Goal: Task Accomplishment & Management: Use online tool/utility

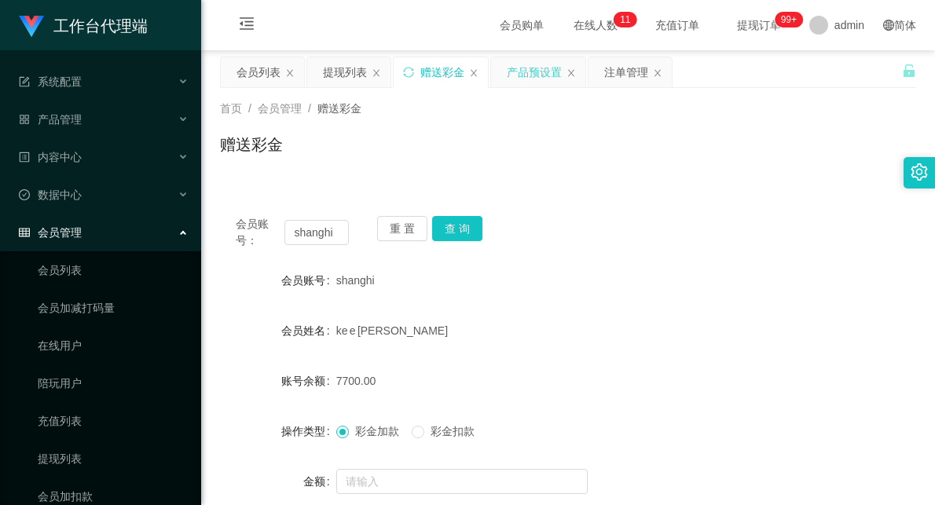
click at [525, 69] on div "产品预设置" at bounding box center [534, 72] width 55 height 30
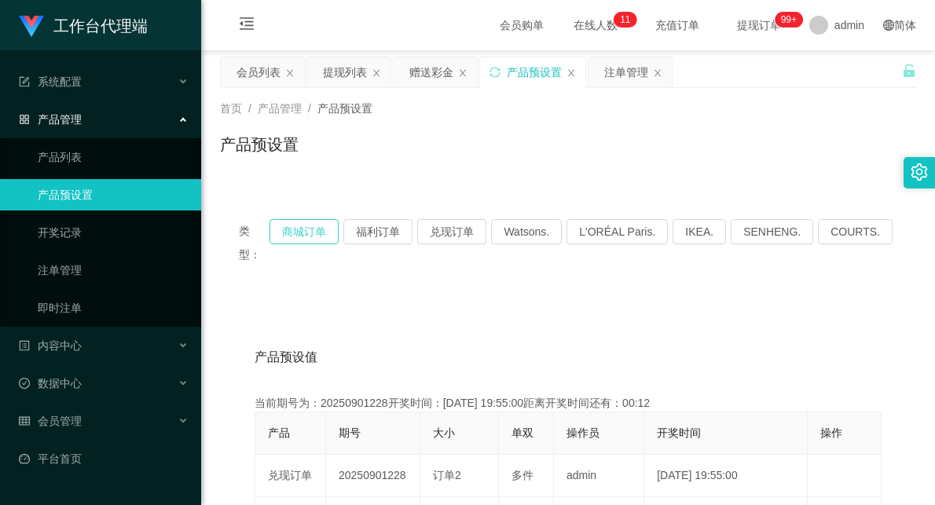
click at [314, 237] on button "商城订单" at bounding box center [304, 231] width 69 height 25
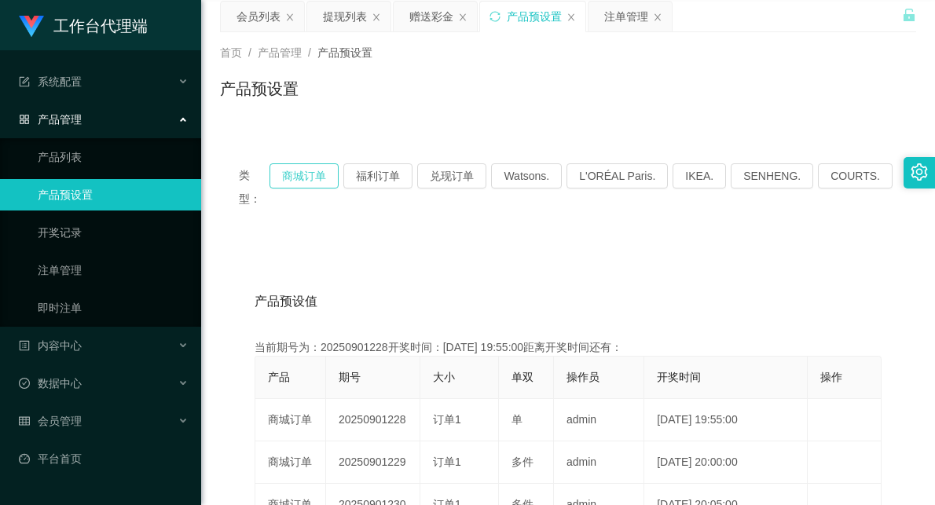
scroll to position [87, 0]
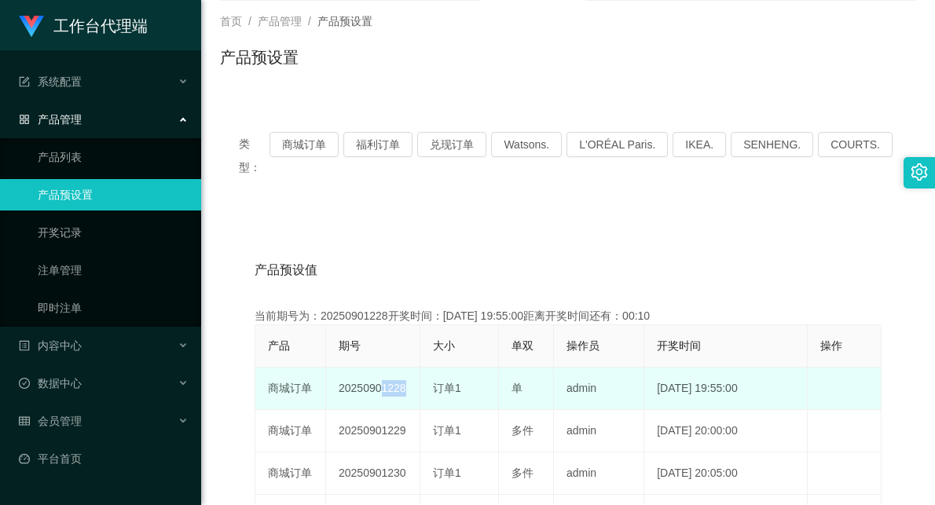
drag, startPoint x: 402, startPoint y: 366, endPoint x: 437, endPoint y: 365, distance: 35.4
click at [437, 368] on tr "商城订单 20250901228 订单1 单 admin [DATE] 19:55:00 编 辑 限制投注" at bounding box center [568, 389] width 626 height 42
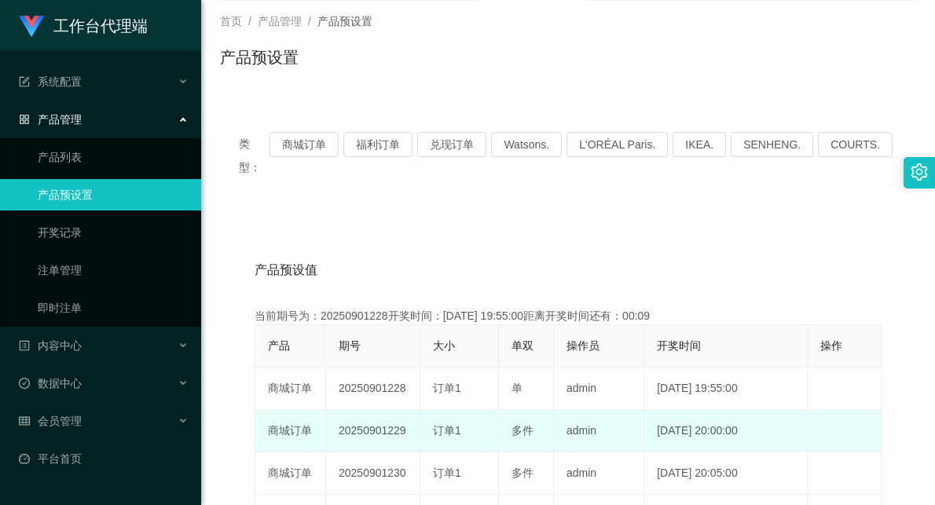
click at [387, 414] on td "20250901229" at bounding box center [373, 431] width 94 height 42
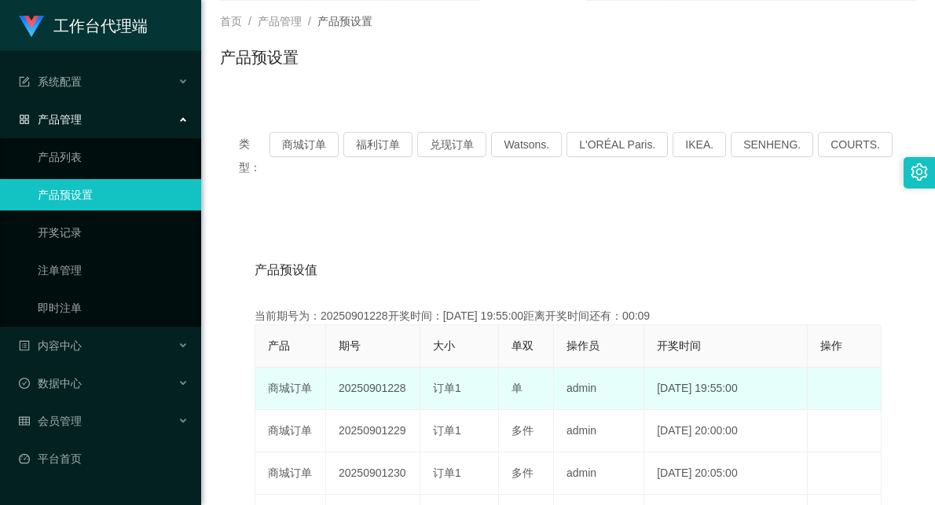
drag, startPoint x: 378, startPoint y: 411, endPoint x: 538, endPoint y: 365, distance: 165.9
click at [501, 410] on tr "商城订单 20250901229 订单1 多件 admin [DATE] 20:00:00 编 辑 限制投注" at bounding box center [568, 431] width 626 height 42
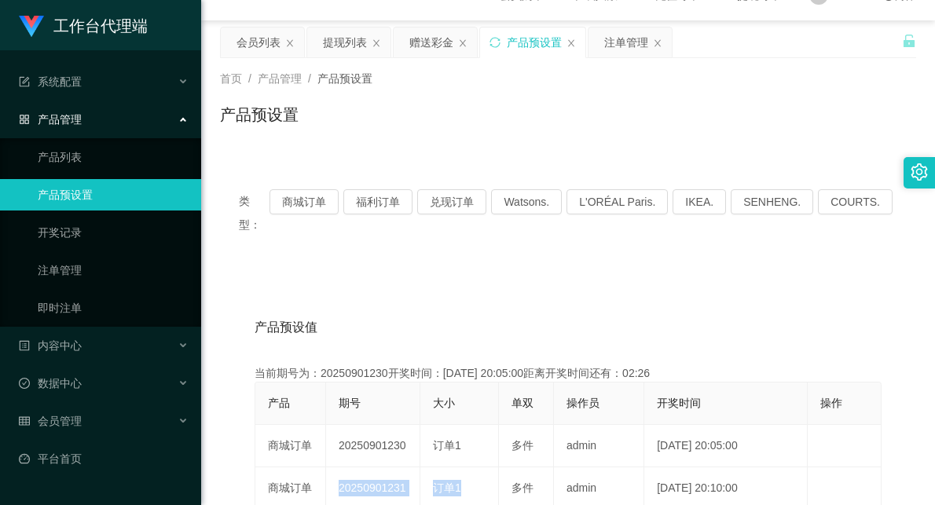
scroll to position [0, 0]
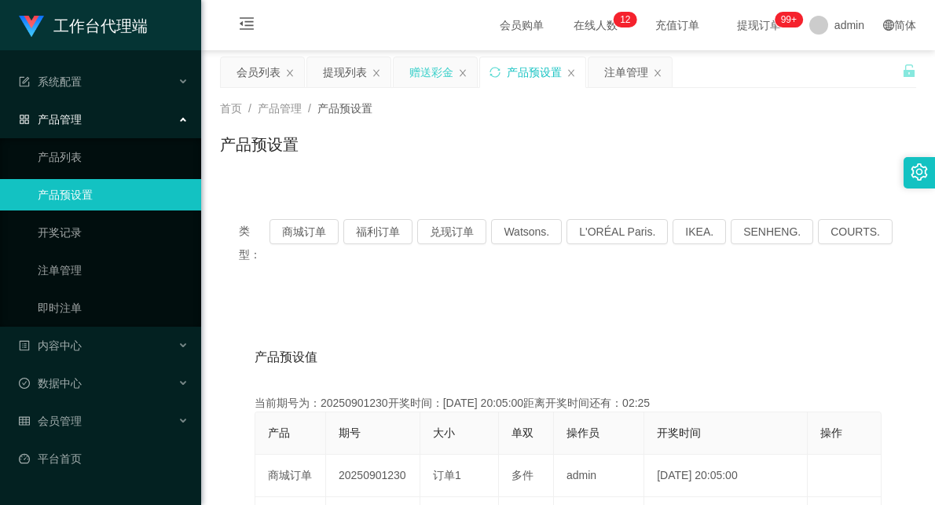
click at [431, 75] on div "赠送彩金" at bounding box center [431, 72] width 44 height 30
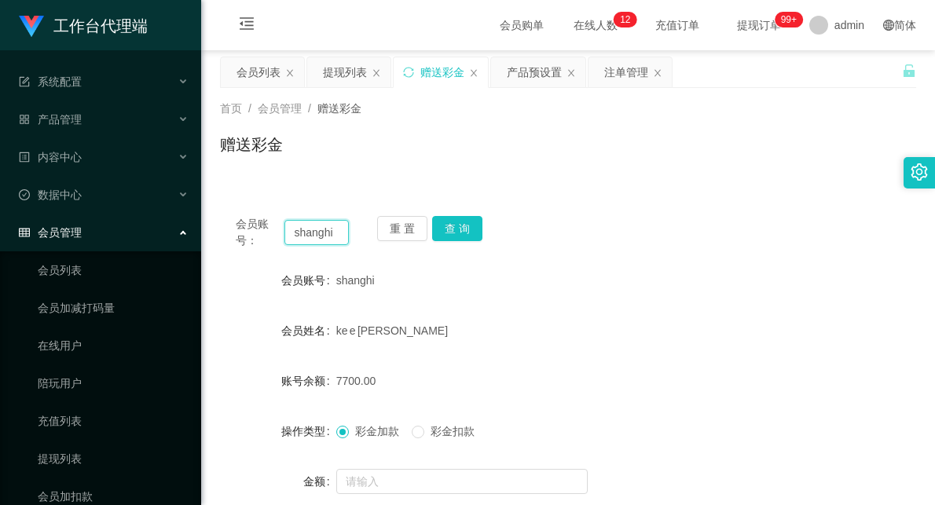
click at [308, 229] on input "shanghi" at bounding box center [317, 232] width 64 height 25
type input "ytb369941"
click at [453, 220] on button "查 询" at bounding box center [457, 228] width 50 height 25
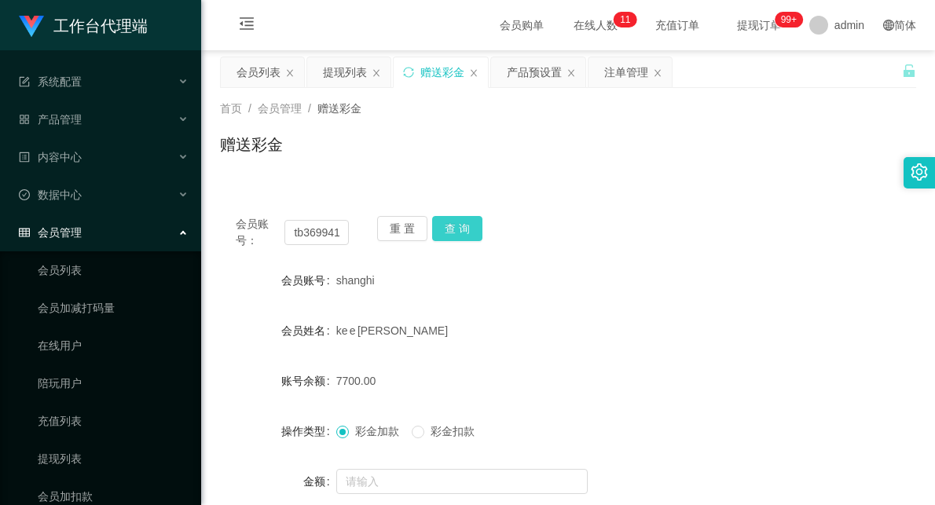
scroll to position [0, 0]
click at [516, 68] on div "产品预设置" at bounding box center [534, 72] width 55 height 30
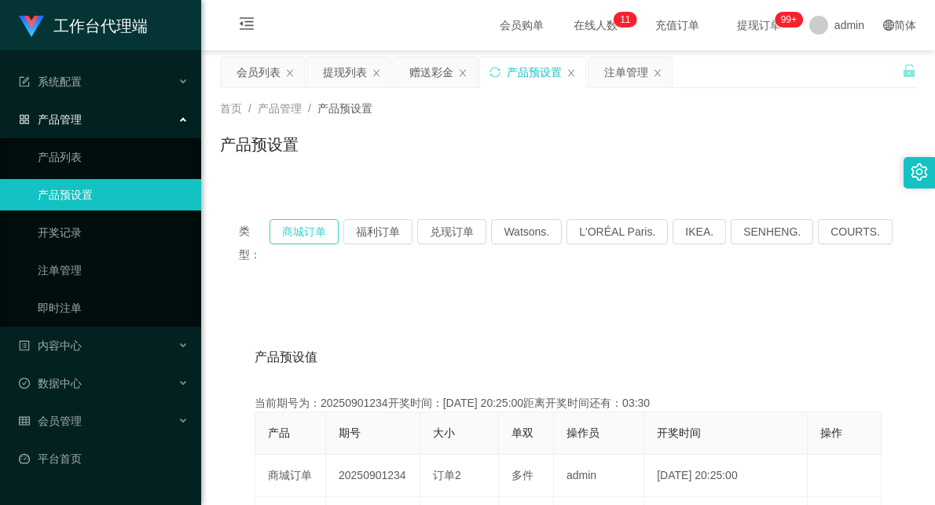
drag, startPoint x: 307, startPoint y: 233, endPoint x: 415, endPoint y: 307, distance: 130.6
click at [307, 233] on button "商城订单" at bounding box center [304, 231] width 69 height 25
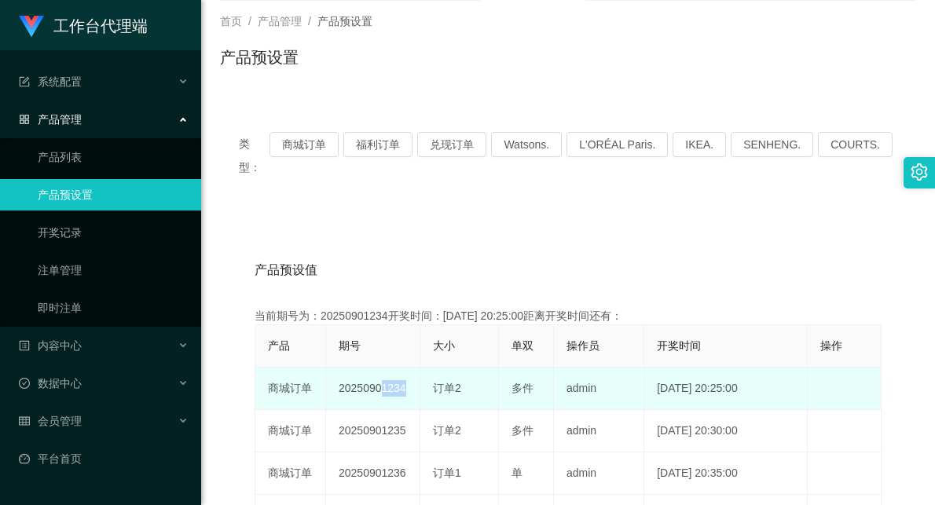
drag, startPoint x: 373, startPoint y: 364, endPoint x: 472, endPoint y: 363, distance: 99.8
click at [472, 368] on tr "商城订单 20250901234 订单2 多件 admin [DATE] 20:25:00 编 辑 限制投注" at bounding box center [568, 389] width 626 height 42
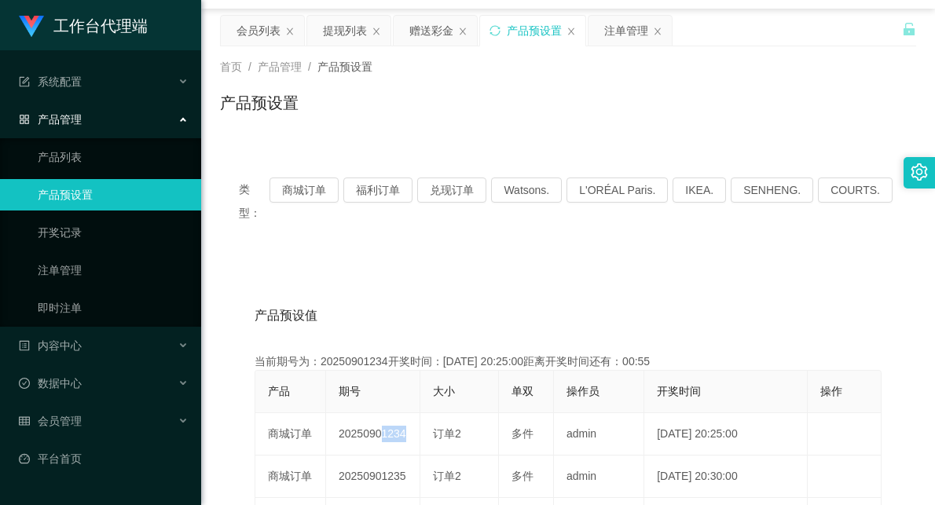
scroll to position [0, 0]
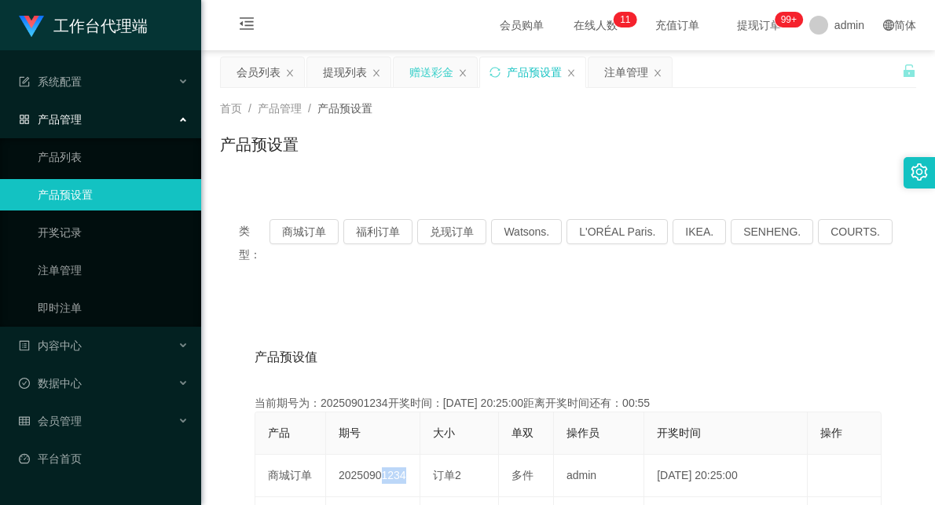
click at [427, 71] on div "赠送彩金" at bounding box center [431, 72] width 44 height 30
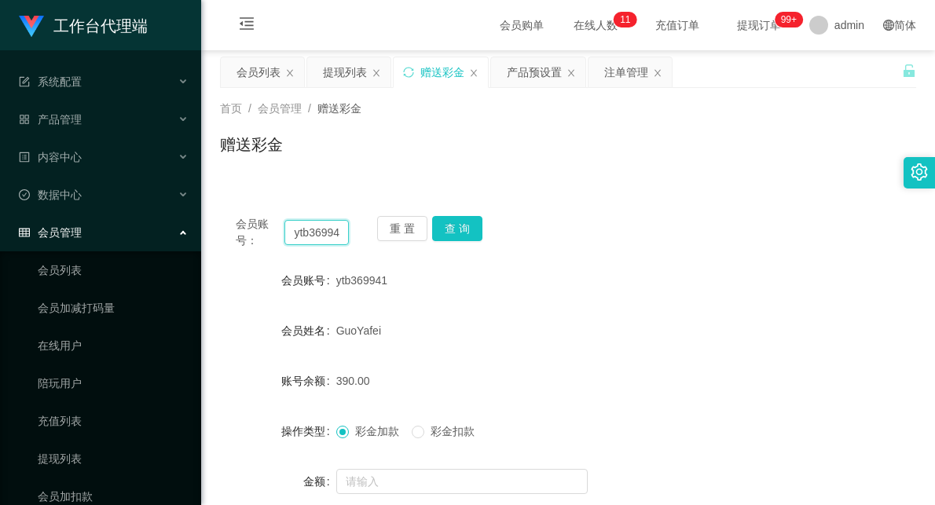
click at [310, 234] on input "ytb369941" at bounding box center [317, 232] width 64 height 25
type input "WJP020821"
click at [451, 221] on button "查 询" at bounding box center [457, 228] width 50 height 25
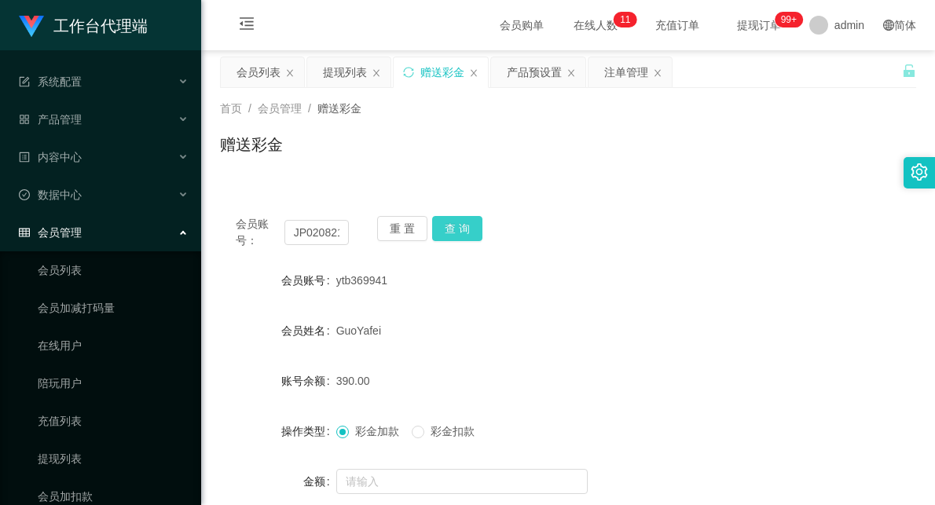
scroll to position [0, 0]
drag, startPoint x: 449, startPoint y: 222, endPoint x: 461, endPoint y: 244, distance: 24.3
click at [449, 222] on button "查 询" at bounding box center [457, 228] width 50 height 25
click at [446, 226] on button "查 询" at bounding box center [457, 228] width 50 height 25
click at [311, 226] on input "WJP020821" at bounding box center [317, 232] width 64 height 25
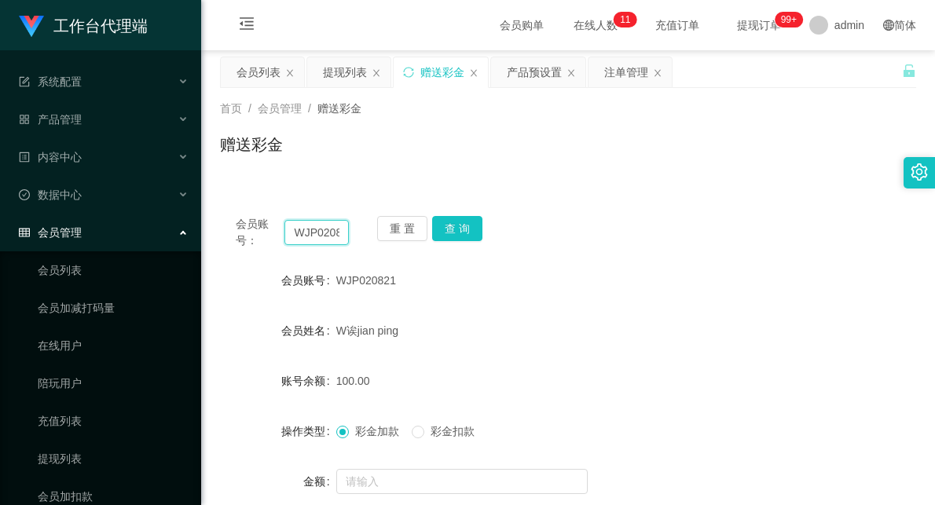
drag, startPoint x: 311, startPoint y: 226, endPoint x: 329, endPoint y: 220, distance: 18.1
click at [311, 226] on input "WJP020821" at bounding box center [317, 232] width 64 height 25
click at [538, 76] on div "产品预设置" at bounding box center [534, 72] width 55 height 30
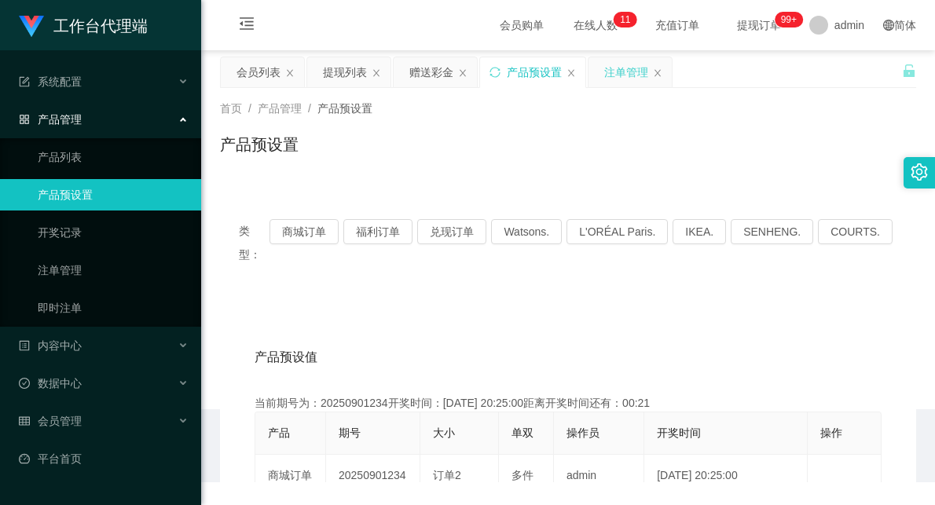
click at [625, 71] on div "注单管理" at bounding box center [626, 72] width 44 height 30
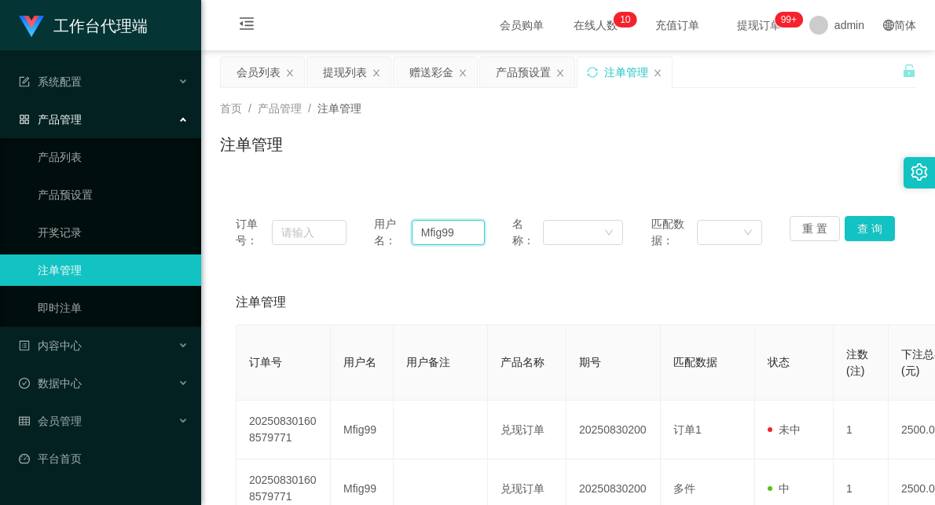
click at [428, 237] on input "Mfig99" at bounding box center [448, 232] width 73 height 25
paste input "WJP020821"
type input "WJP020821"
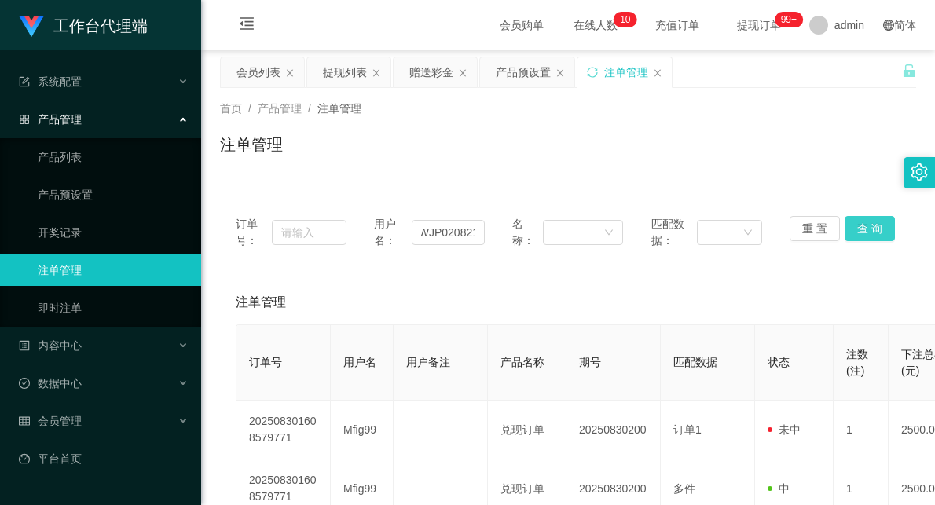
click at [857, 229] on button "查 询" at bounding box center [870, 228] width 50 height 25
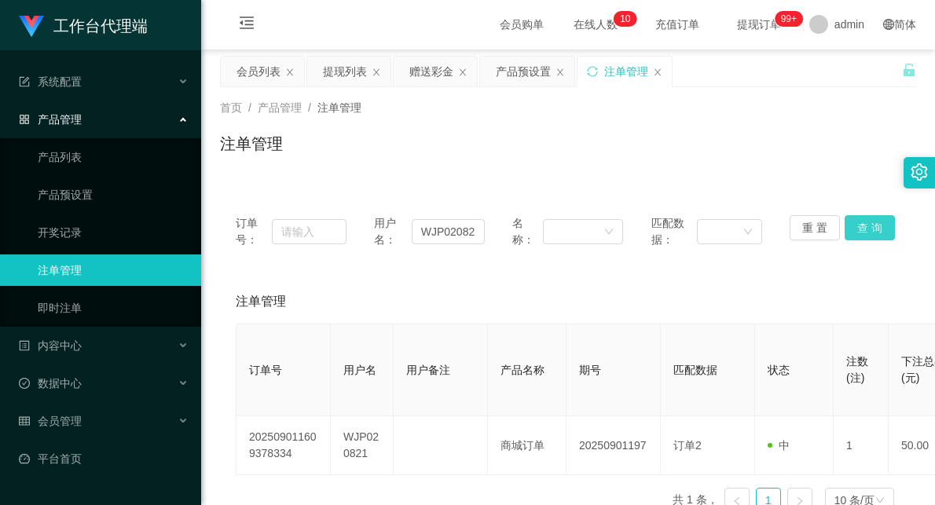
scroll to position [0, 0]
click at [340, 69] on div "提现列表" at bounding box center [345, 72] width 44 height 30
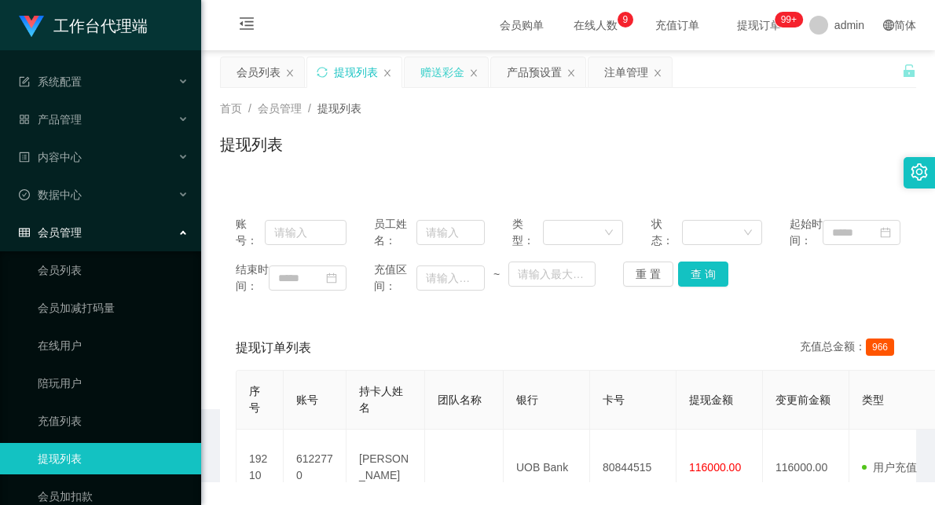
click at [441, 74] on div "赠送彩金" at bounding box center [442, 72] width 44 height 30
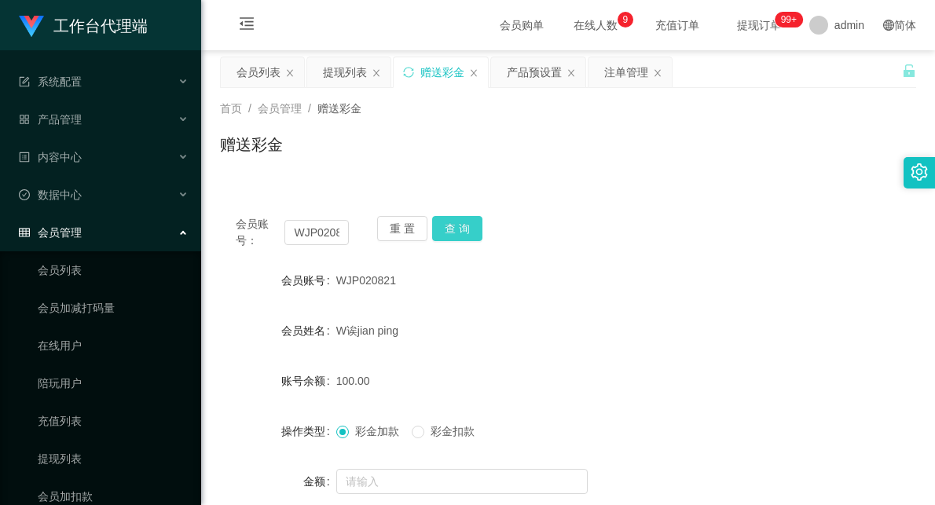
click at [454, 224] on button "查 询" at bounding box center [457, 228] width 50 height 25
click at [456, 224] on button "查 询" at bounding box center [466, 228] width 68 height 25
drag, startPoint x: 456, startPoint y: 224, endPoint x: 498, endPoint y: 216, distance: 43.2
click at [457, 225] on button "查 询" at bounding box center [466, 228] width 68 height 25
click at [453, 224] on button "查 询" at bounding box center [457, 228] width 50 height 25
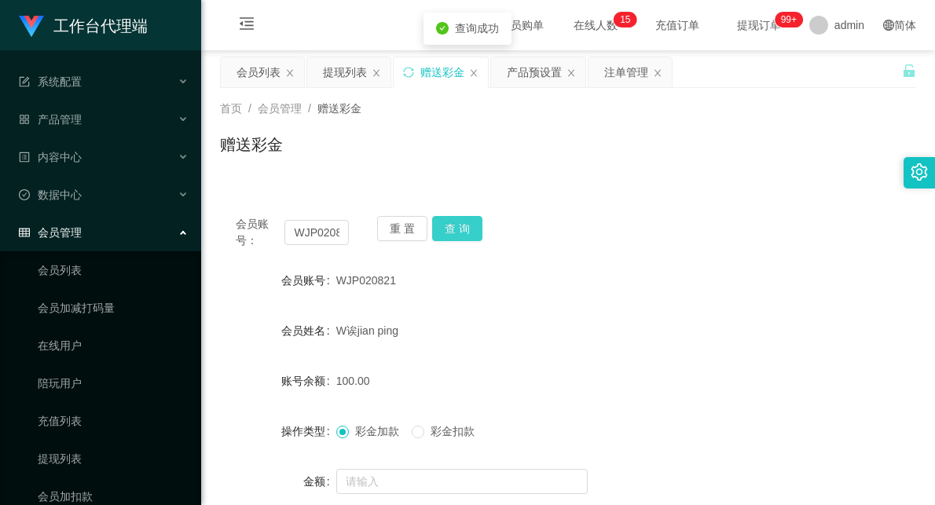
click at [453, 224] on button "查 询" at bounding box center [457, 228] width 50 height 25
click at [460, 233] on button "查 询" at bounding box center [457, 228] width 50 height 25
click at [464, 226] on button "查 询" at bounding box center [457, 228] width 50 height 25
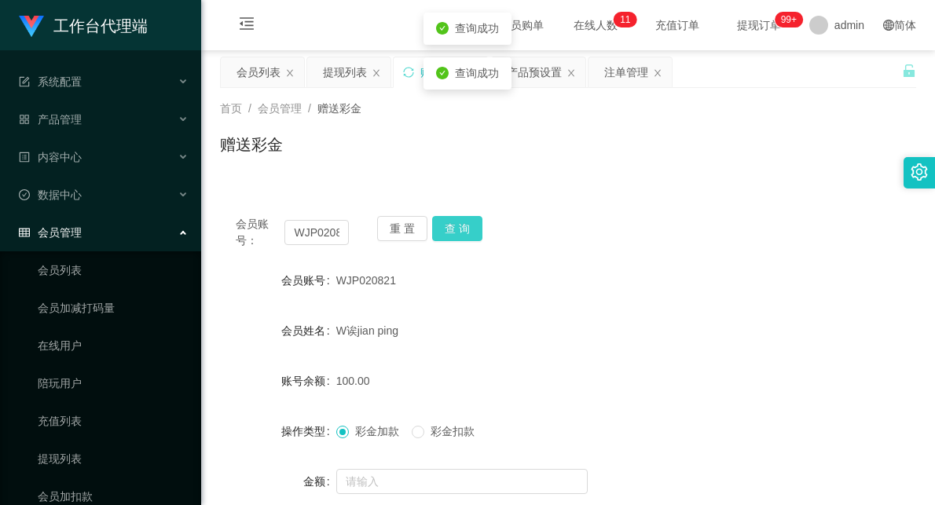
click at [464, 226] on button "查 询" at bounding box center [457, 228] width 50 height 25
click at [468, 229] on button "查 询" at bounding box center [457, 228] width 50 height 25
click at [468, 229] on button "查 询" at bounding box center [466, 228] width 68 height 25
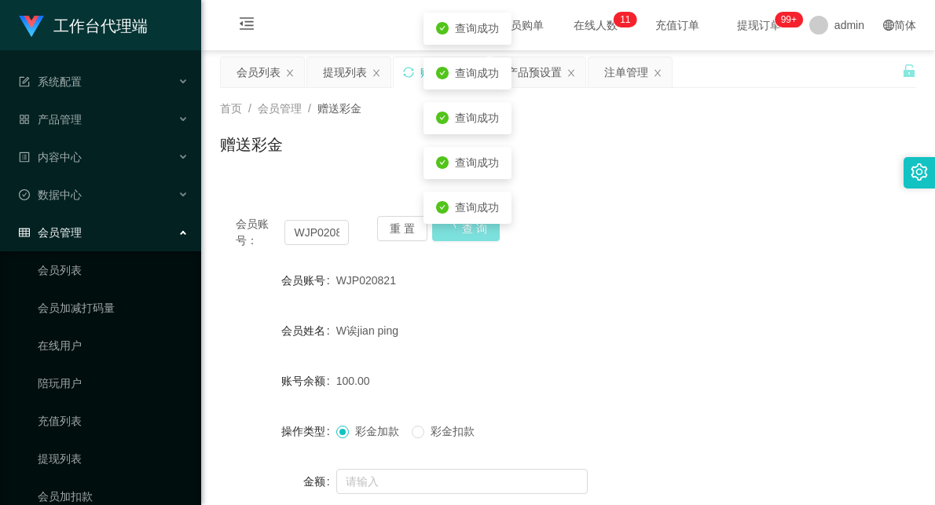
click at [468, 229] on button "查 询" at bounding box center [466, 228] width 68 height 25
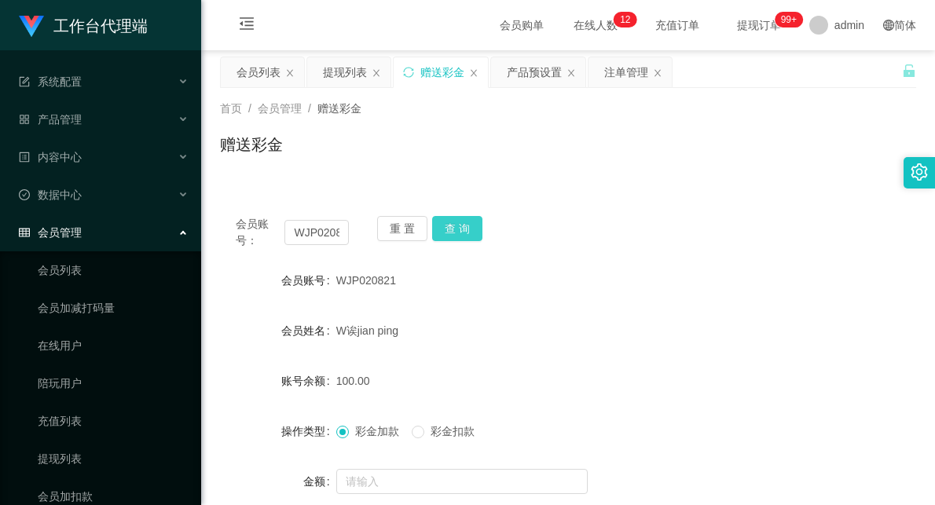
click at [462, 238] on button "查 询" at bounding box center [457, 228] width 50 height 25
click at [465, 234] on button "查 询" at bounding box center [457, 228] width 50 height 25
click at [648, 202] on div "会员账号： WJP020821 重 置 查 询 会员账号 WJP020821 会员姓名 W诶jian ping 账号余额 100.00 操作类型 彩金加款 彩…" at bounding box center [568, 391] width 696 height 382
click at [538, 82] on div "产品预设置" at bounding box center [534, 72] width 55 height 30
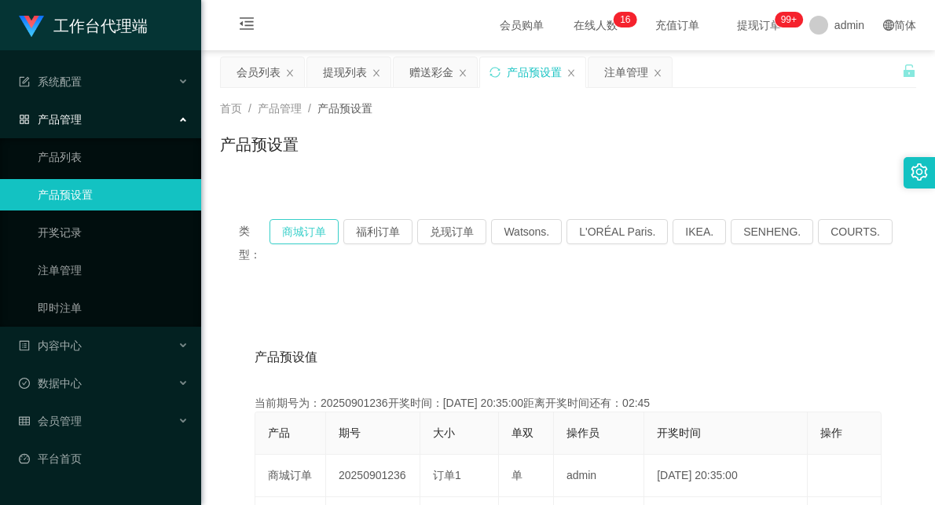
click at [321, 232] on button "商城订单" at bounding box center [304, 231] width 69 height 25
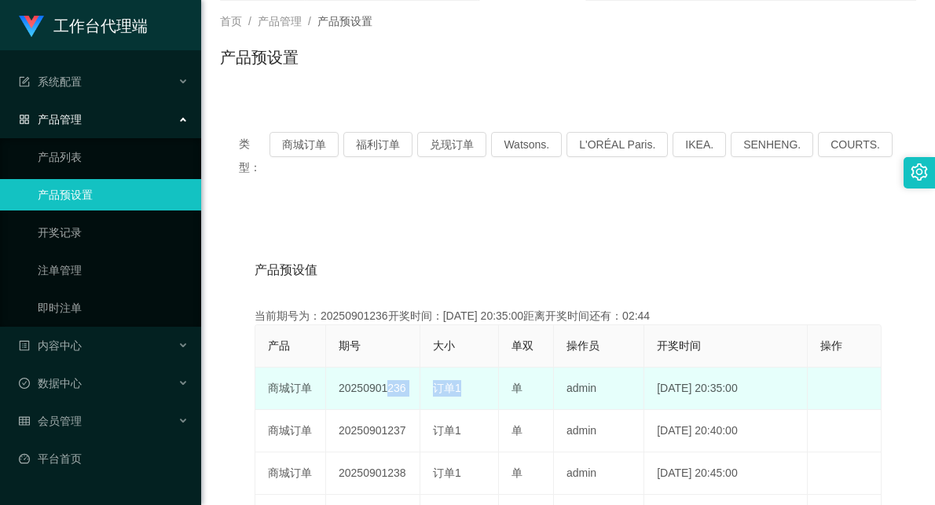
drag, startPoint x: 382, startPoint y: 370, endPoint x: 451, endPoint y: 374, distance: 69.3
click at [451, 374] on tr "商城订单 20250901236 订单1 单 admin [DATE] 20:35:00 编 辑 限制投注" at bounding box center [568, 389] width 626 height 42
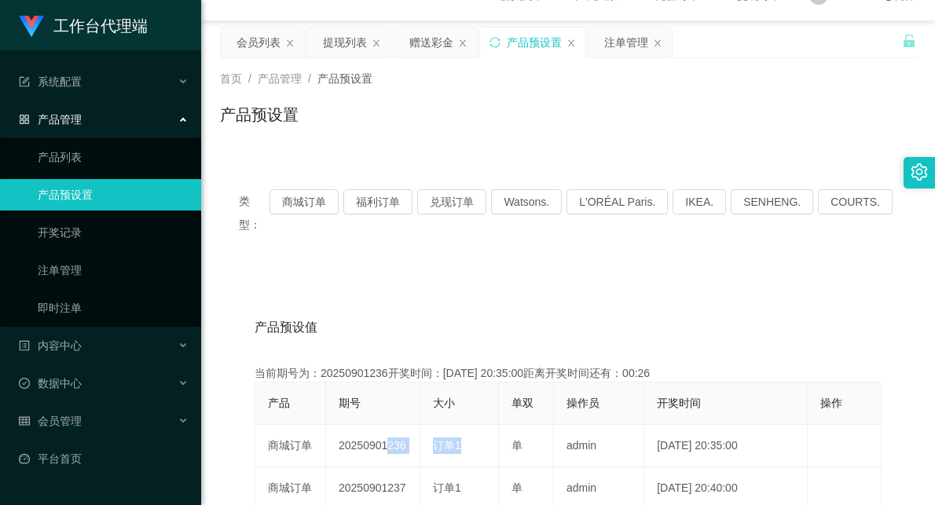
scroll to position [0, 0]
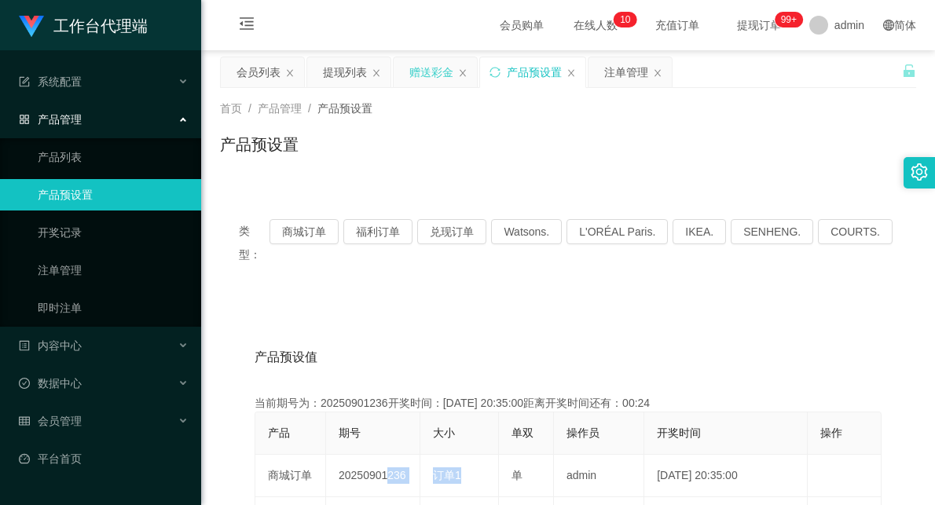
click at [433, 74] on div "赠送彩金" at bounding box center [431, 72] width 44 height 30
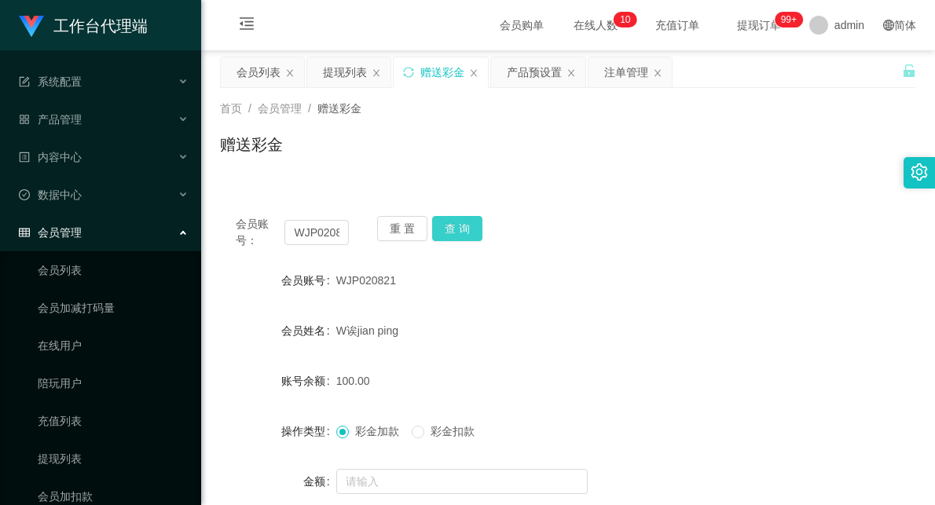
click at [451, 218] on button "查 询" at bounding box center [457, 228] width 50 height 25
click at [466, 228] on button "查 询" at bounding box center [457, 228] width 50 height 25
click at [334, 228] on input "WJP020821" at bounding box center [317, 232] width 64 height 25
paste input "text"
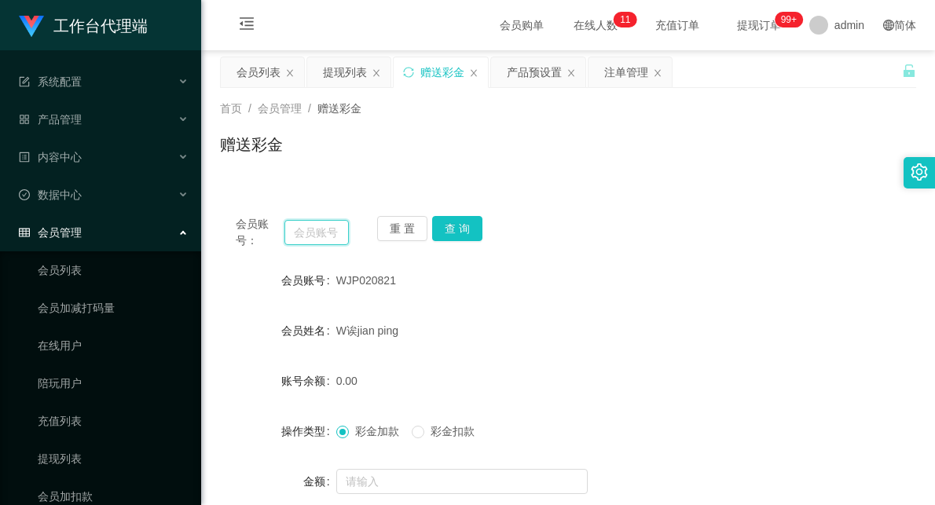
click at [316, 236] on input "text" at bounding box center [317, 232] width 64 height 25
click at [331, 231] on input "text" at bounding box center [317, 232] width 64 height 25
paste input "text"
drag, startPoint x: 630, startPoint y: 72, endPoint x: 622, endPoint y: 80, distance: 12.2
click at [630, 72] on div "注单管理" at bounding box center [626, 72] width 44 height 30
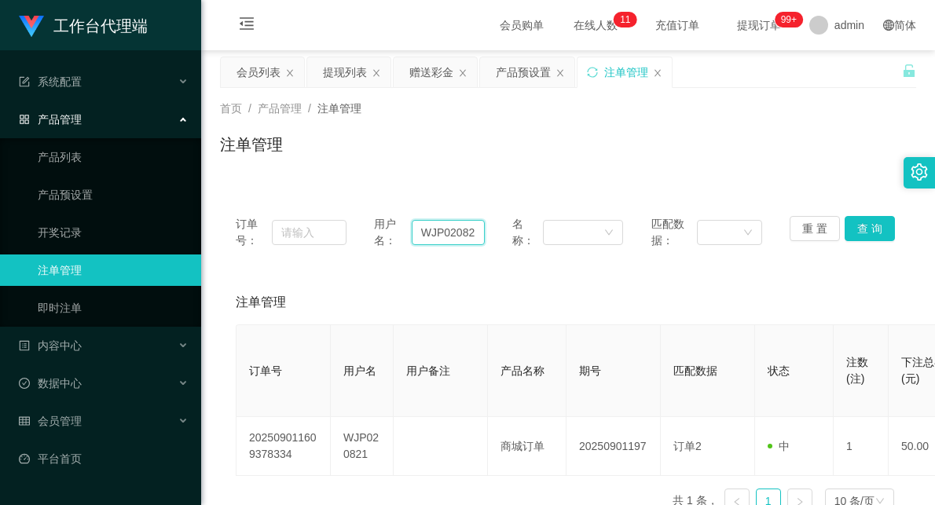
click at [445, 230] on input "WJP020821" at bounding box center [448, 232] width 73 height 25
click at [424, 64] on div "赠送彩金" at bounding box center [431, 72] width 44 height 30
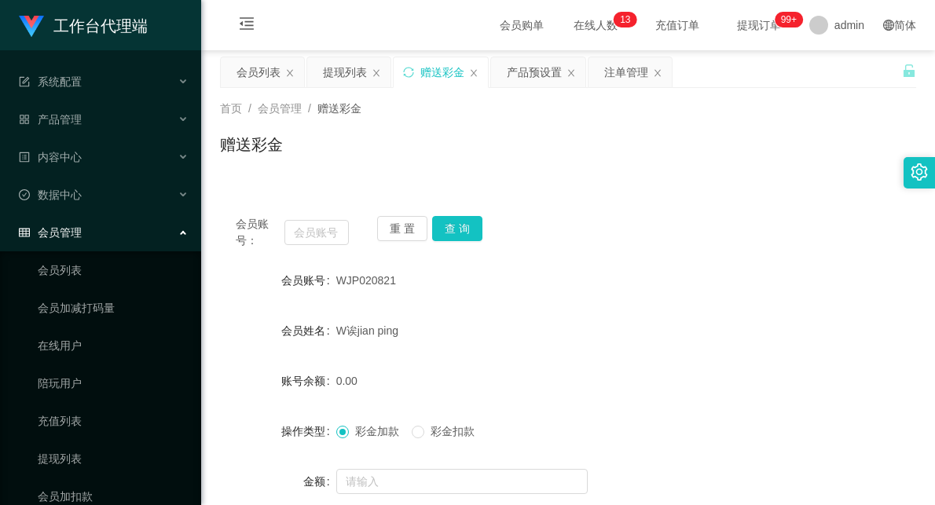
click at [622, 68] on div "注单管理" at bounding box center [626, 72] width 44 height 30
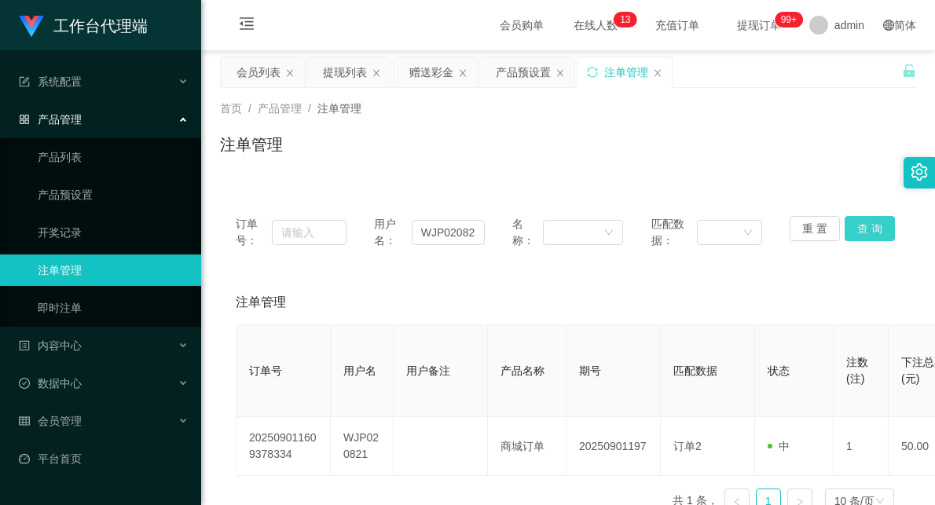
click at [851, 231] on button "查 询" at bounding box center [870, 228] width 50 height 25
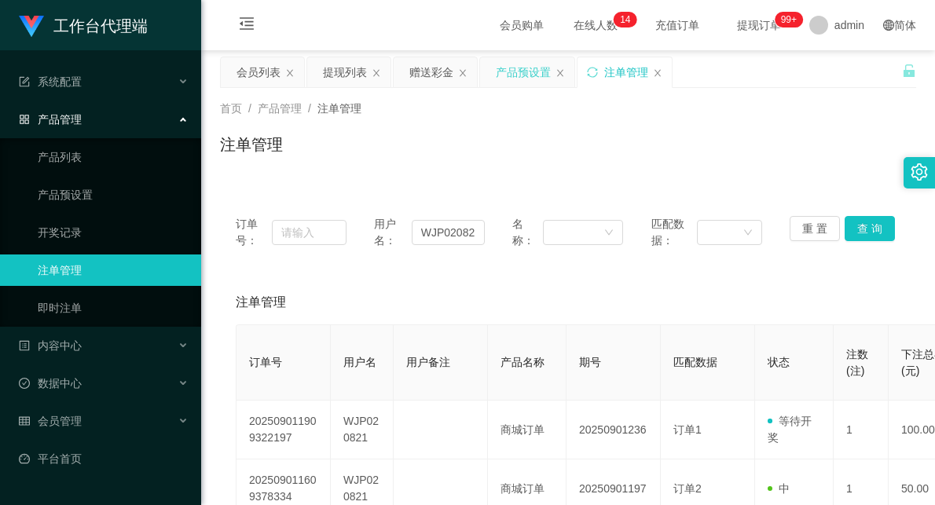
click at [525, 74] on div "产品预设置" at bounding box center [523, 72] width 55 height 30
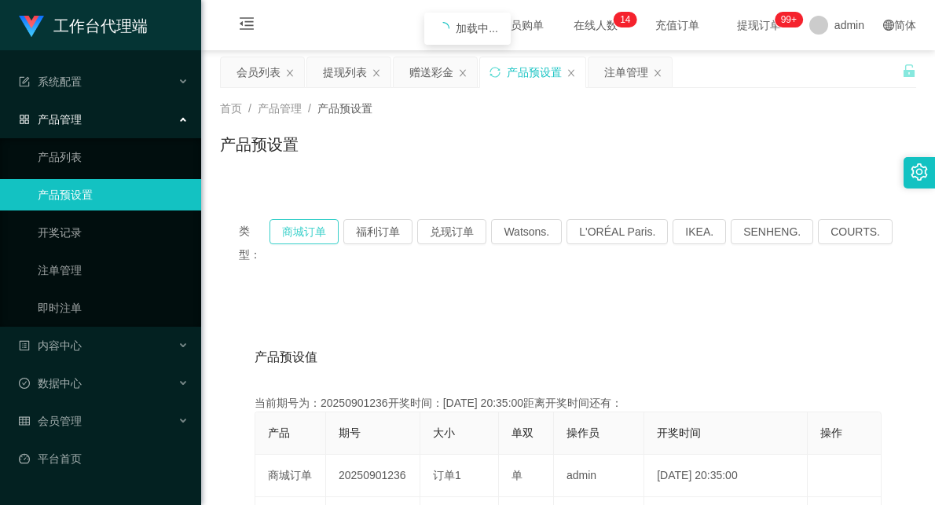
click at [332, 236] on button "商城订单" at bounding box center [304, 231] width 69 height 25
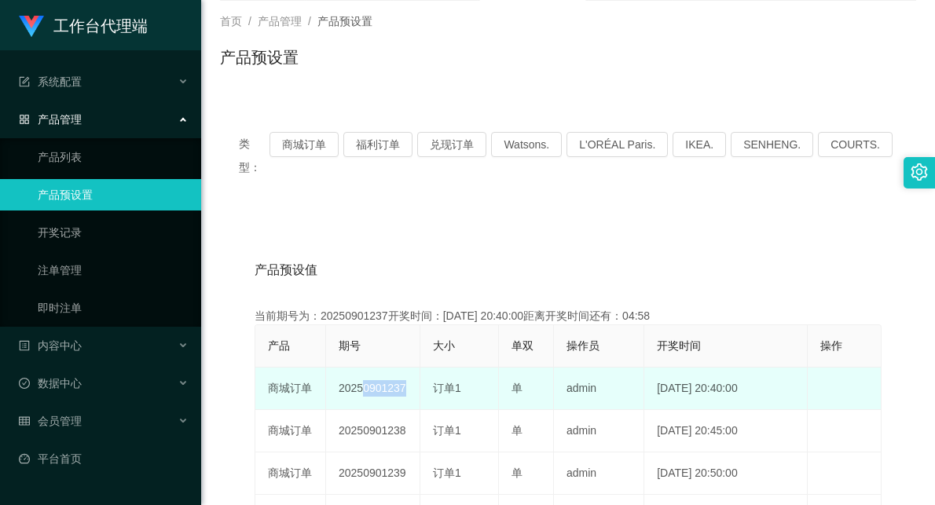
drag, startPoint x: 371, startPoint y: 369, endPoint x: 423, endPoint y: 376, distance: 52.3
click at [421, 375] on tr "商城订单 20250901237 订单1 单 admin [DATE] 20:40:00 编 辑 限制投注" at bounding box center [568, 389] width 626 height 42
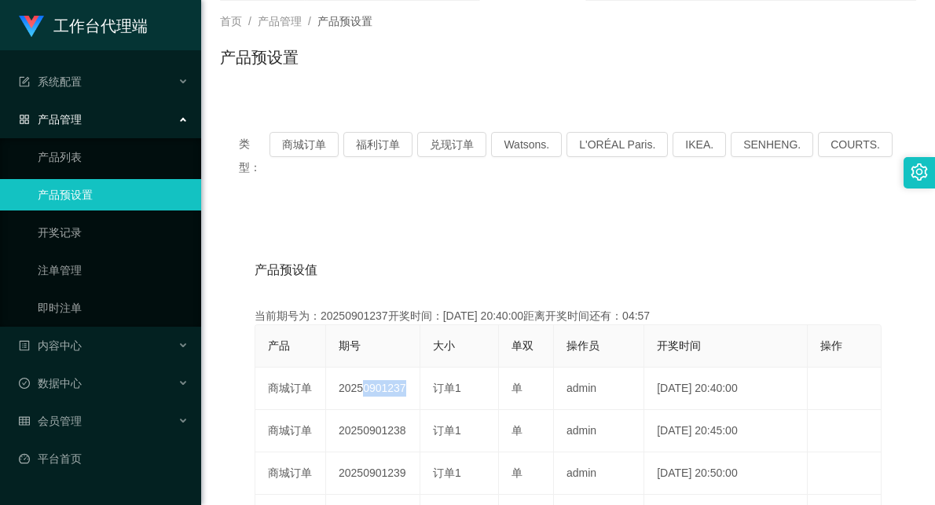
scroll to position [0, 0]
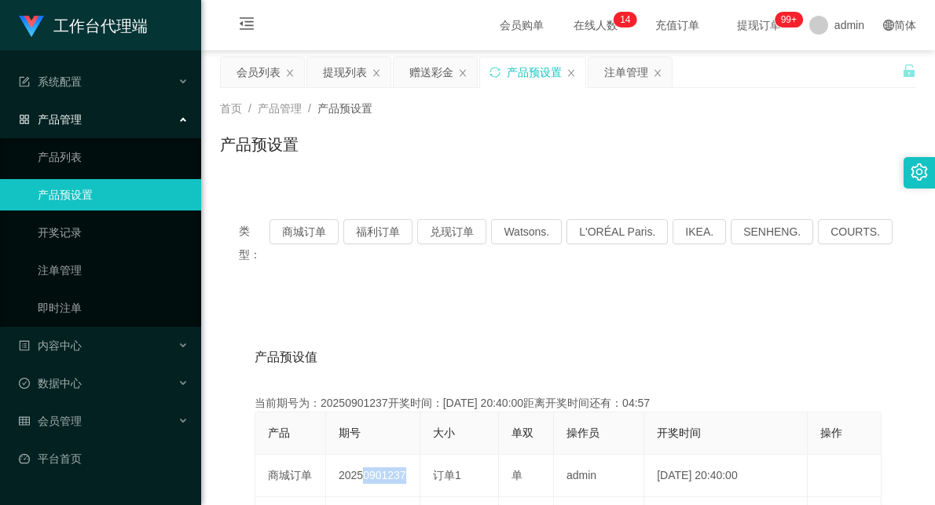
drag, startPoint x: 626, startPoint y: 67, endPoint x: 641, endPoint y: 103, distance: 39.1
click at [626, 67] on div "注单管理" at bounding box center [626, 72] width 44 height 30
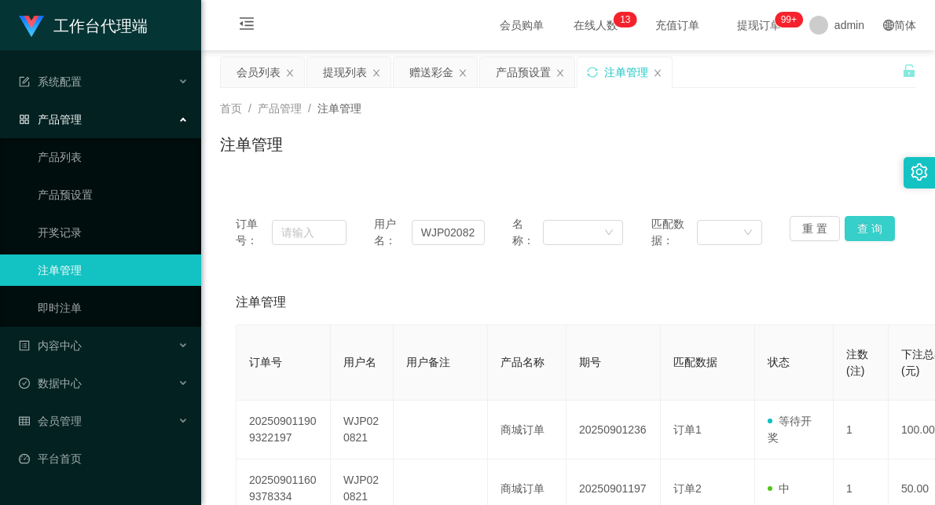
click at [865, 229] on button "查 询" at bounding box center [870, 228] width 50 height 25
click at [441, 69] on div "赠送彩金" at bounding box center [431, 72] width 44 height 30
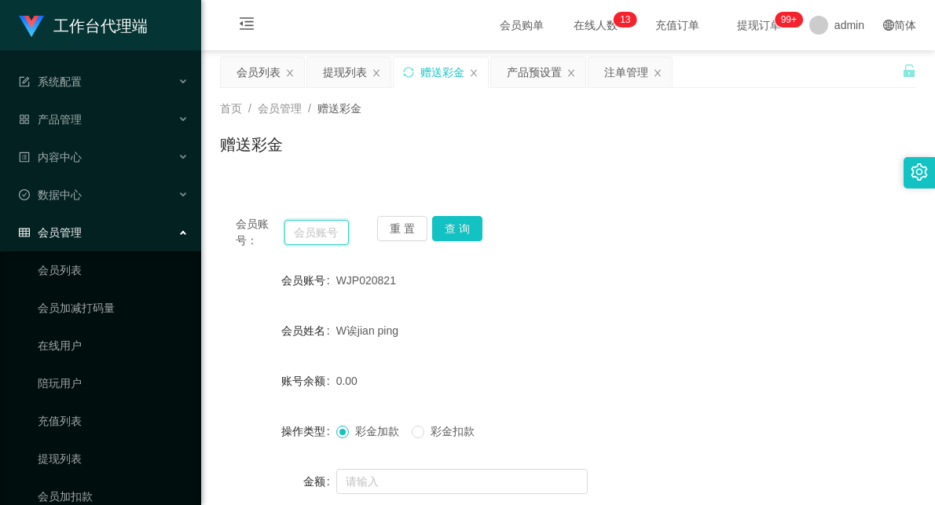
click at [317, 237] on input "text" at bounding box center [317, 232] width 64 height 25
paste input "WJP020821"
type input "WJP020821"
click at [465, 226] on button "查 询" at bounding box center [457, 228] width 50 height 25
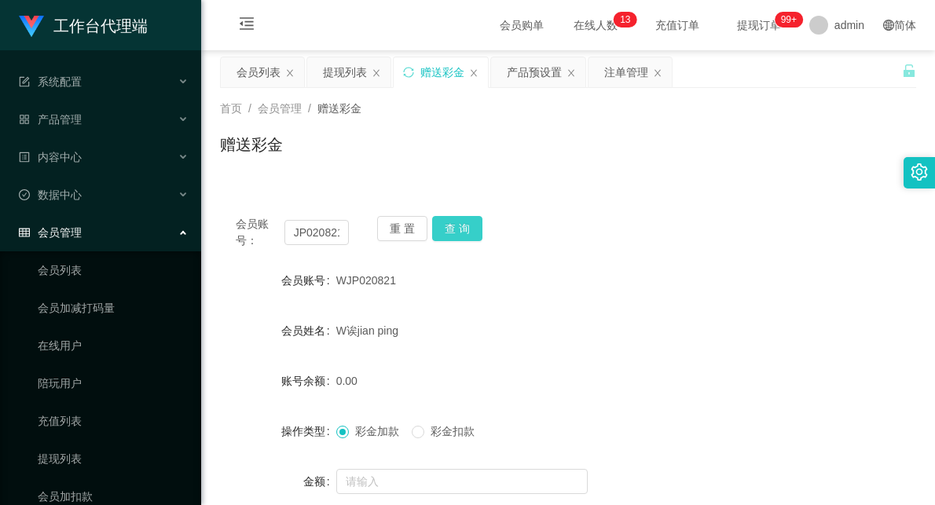
scroll to position [0, 0]
click at [462, 431] on span "彩金扣款" at bounding box center [452, 431] width 57 height 13
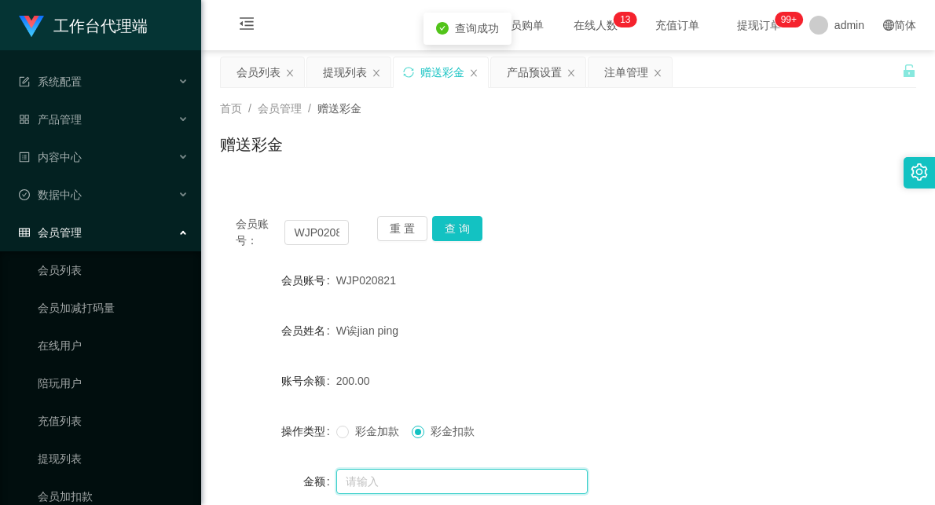
click at [442, 485] on input "text" at bounding box center [461, 481] width 251 height 25
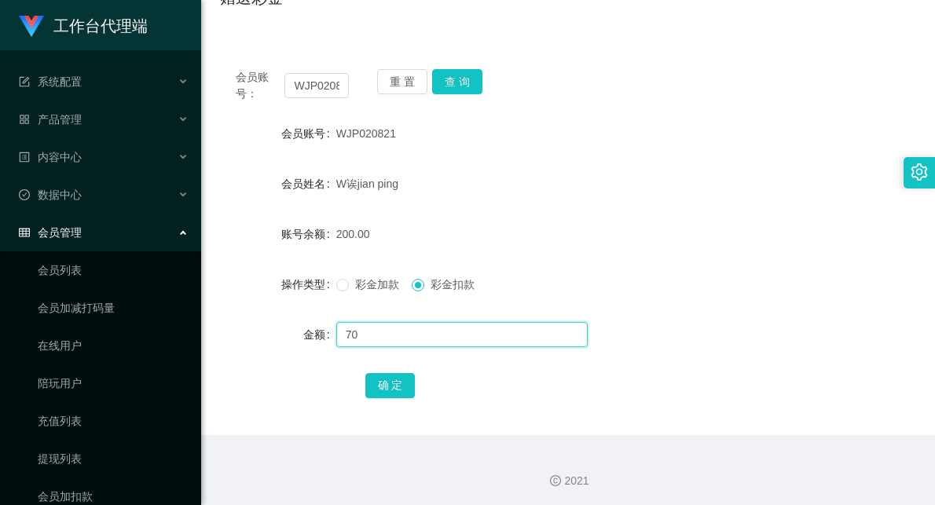
scroll to position [150, 0]
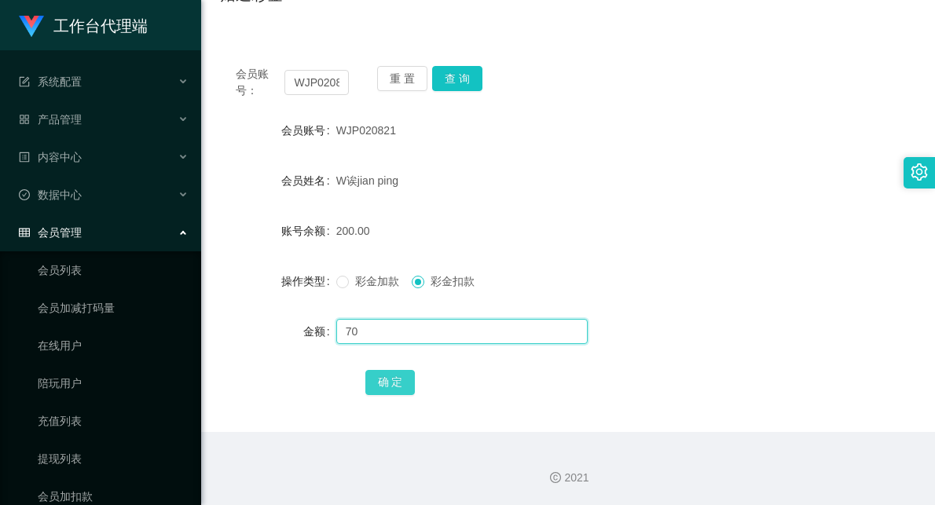
type input "70"
drag, startPoint x: 391, startPoint y: 386, endPoint x: 442, endPoint y: 366, distance: 55.5
click at [391, 386] on button "确 定" at bounding box center [390, 382] width 50 height 25
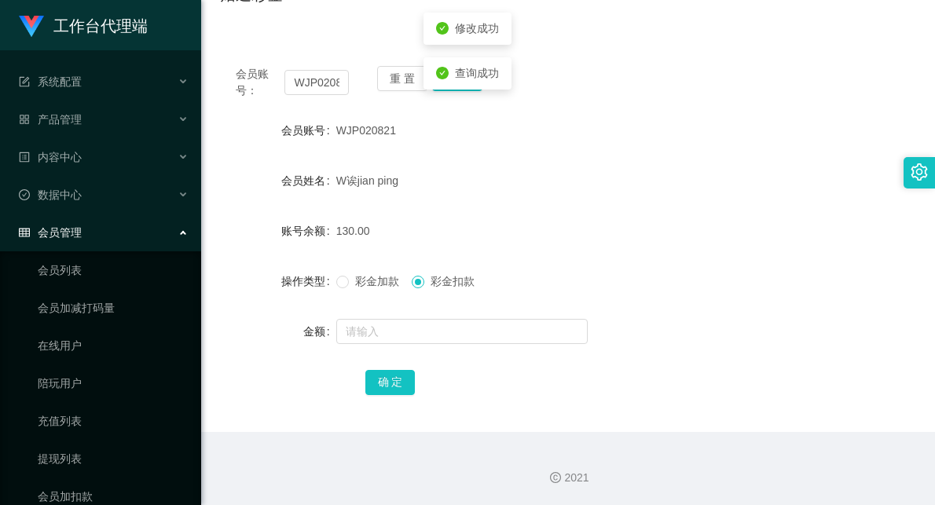
click at [558, 266] on div "彩金加款 彩金扣款" at bounding box center [539, 281] width 406 height 31
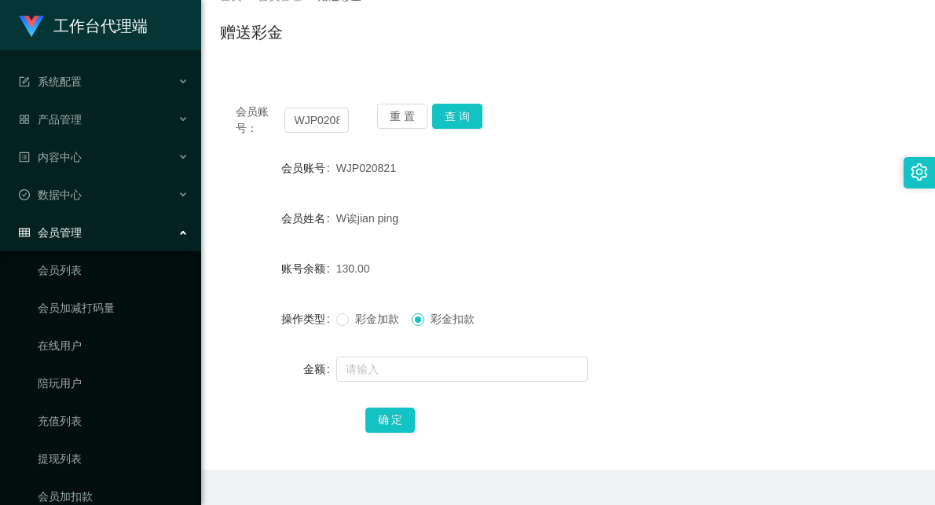
scroll to position [0, 0]
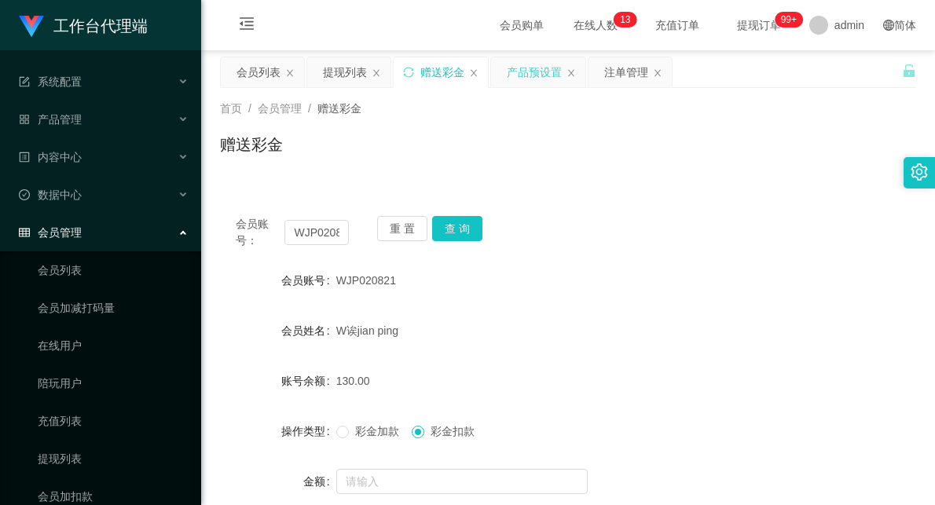
drag, startPoint x: 545, startPoint y: 75, endPoint x: 533, endPoint y: 79, distance: 13.2
click at [545, 75] on div "产品预设置" at bounding box center [534, 72] width 55 height 30
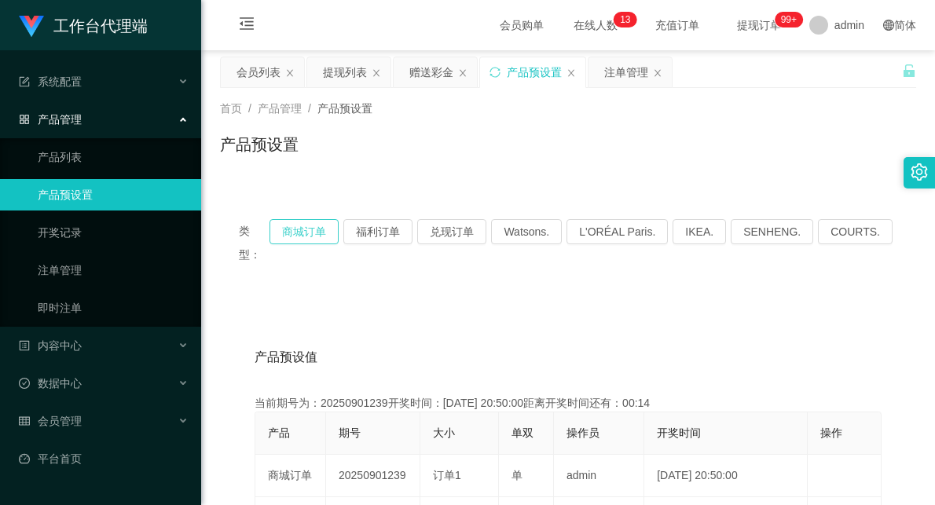
click at [311, 233] on button "商城订单" at bounding box center [304, 231] width 69 height 25
click at [460, 232] on button "兑现订单" at bounding box center [451, 231] width 69 height 25
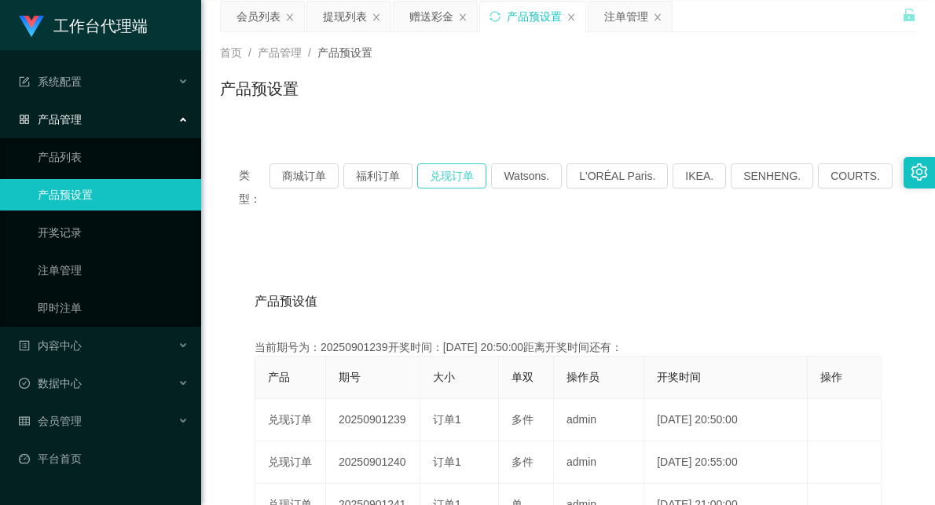
scroll to position [87, 0]
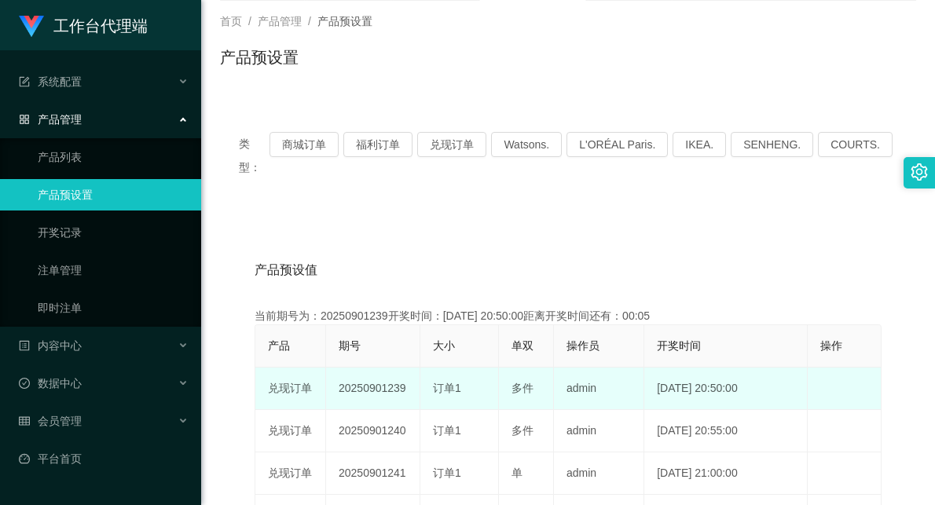
drag, startPoint x: 373, startPoint y: 371, endPoint x: 534, endPoint y: 366, distance: 162.0
click at [534, 368] on tr "兑现订单 20250901239 订单1 多件 admin [DATE] 20:50:00 编 辑 限制投注" at bounding box center [568, 389] width 626 height 42
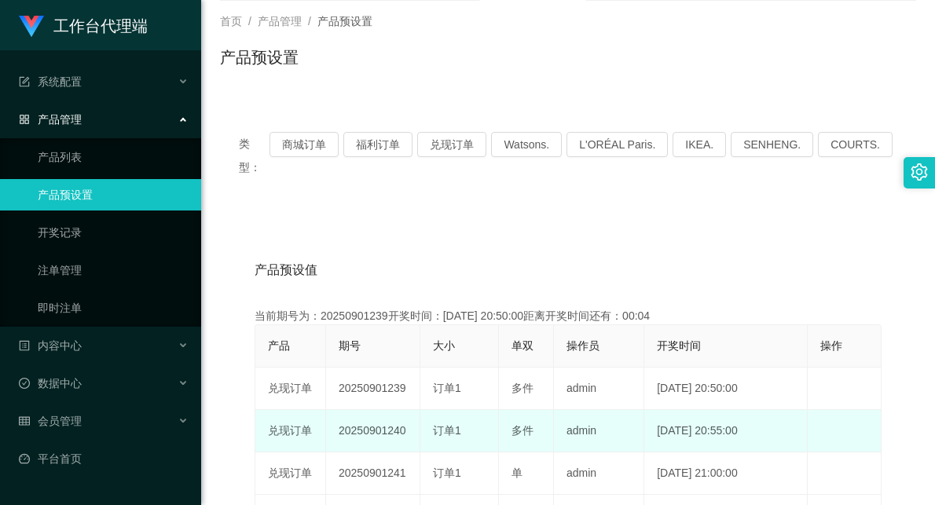
click at [448, 424] on span "订单1" at bounding box center [447, 430] width 28 height 13
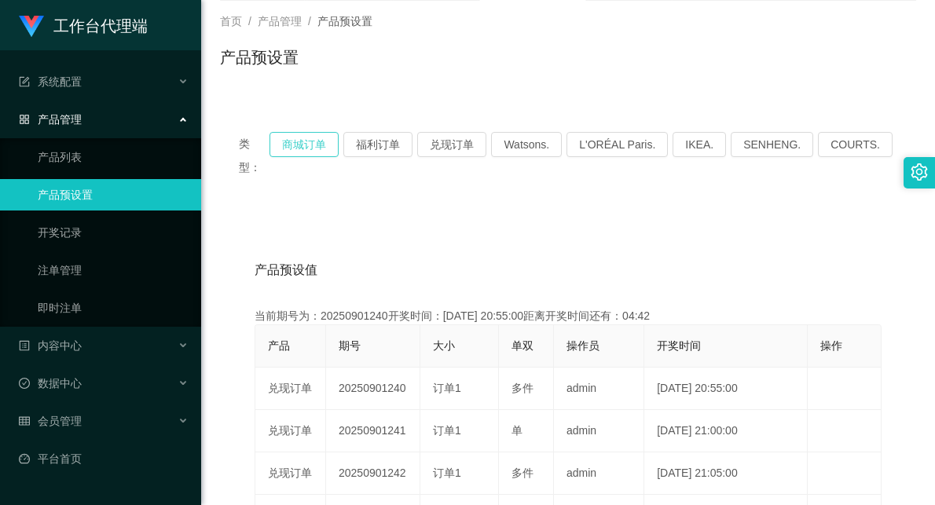
click at [318, 141] on button "商城订单" at bounding box center [304, 144] width 69 height 25
click at [398, 142] on button "福利订单" at bounding box center [377, 144] width 69 height 25
drag, startPoint x: 343, startPoint y: 139, endPoint x: 395, endPoint y: 142, distance: 52.0
click at [339, 139] on button "商城订单" at bounding box center [304, 144] width 69 height 25
click at [412, 138] on button "福利订单" at bounding box center [377, 144] width 69 height 25
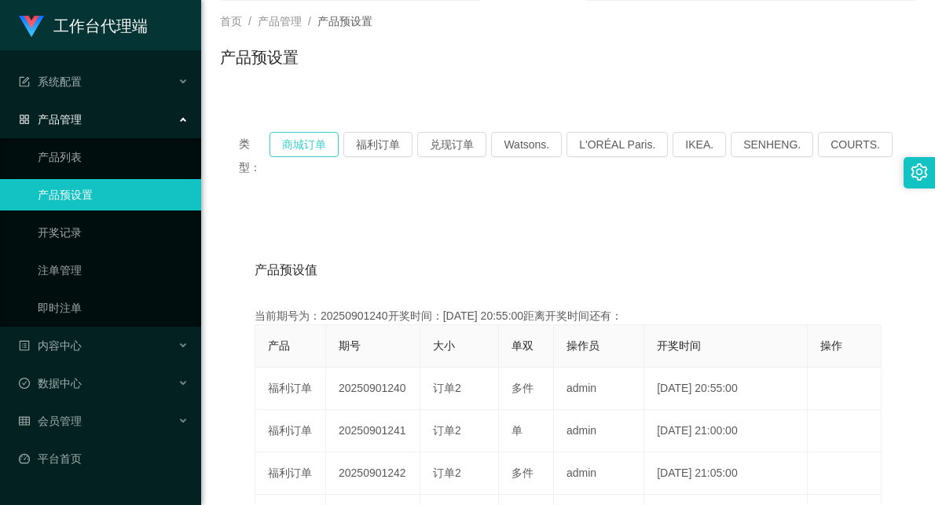
click at [326, 142] on button "商城订单" at bounding box center [304, 144] width 69 height 25
click at [395, 145] on button "福利订单" at bounding box center [377, 144] width 69 height 25
click at [464, 143] on button "兑现订单" at bounding box center [451, 144] width 69 height 25
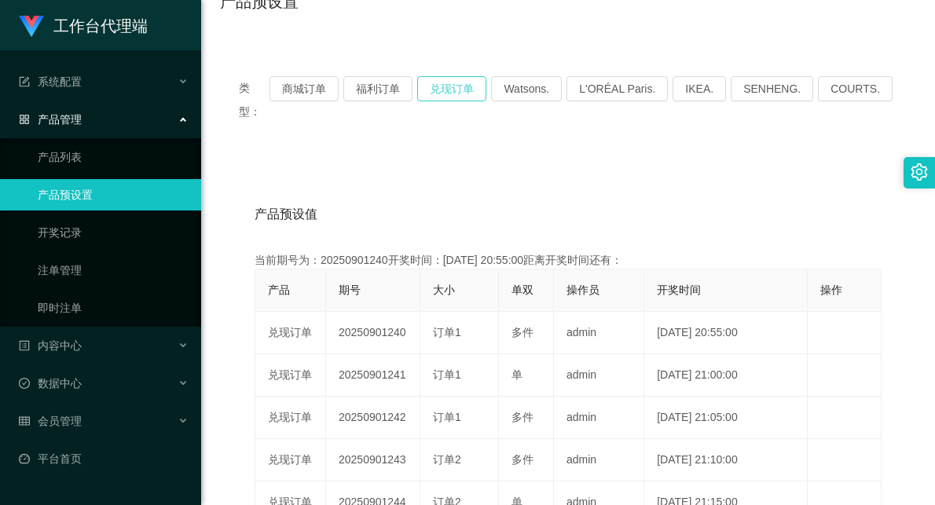
scroll to position [174, 0]
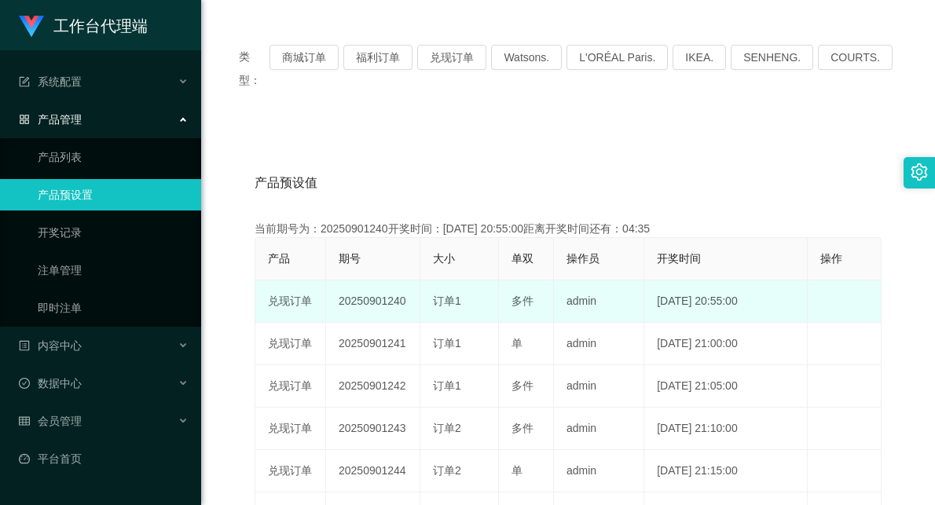
drag, startPoint x: 336, startPoint y: 277, endPoint x: 538, endPoint y: 280, distance: 202.8
click at [538, 281] on tr "兑现订单 20250901240 订单1 多件 admin [DATE] 20:55:00 编 辑 限制投注" at bounding box center [568, 302] width 626 height 42
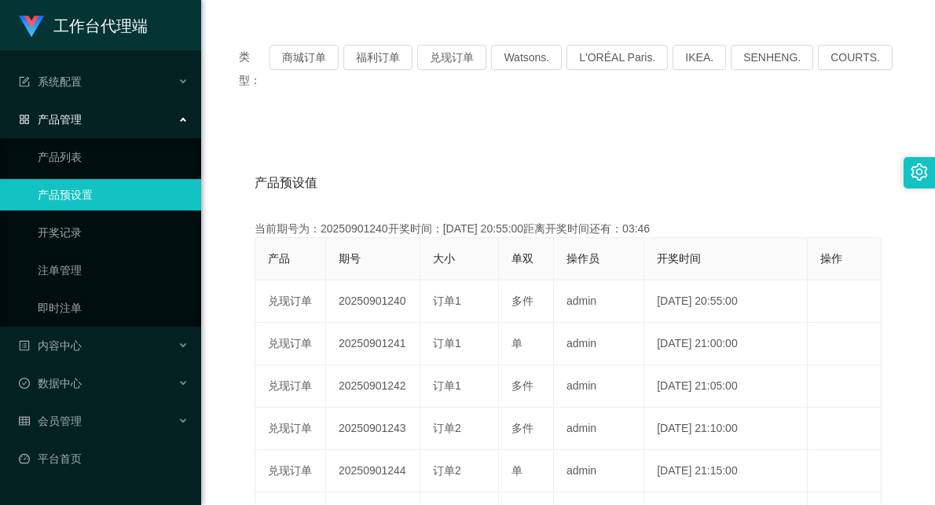
click at [670, 127] on div "产品预设值 添加期号 当前期号为：20250901240开奖时间：[DATE] 20:55:00距离开奖时间还有：03:46 产品 期号 大小 单双 操作员 …" at bounding box center [568, 451] width 696 height 648
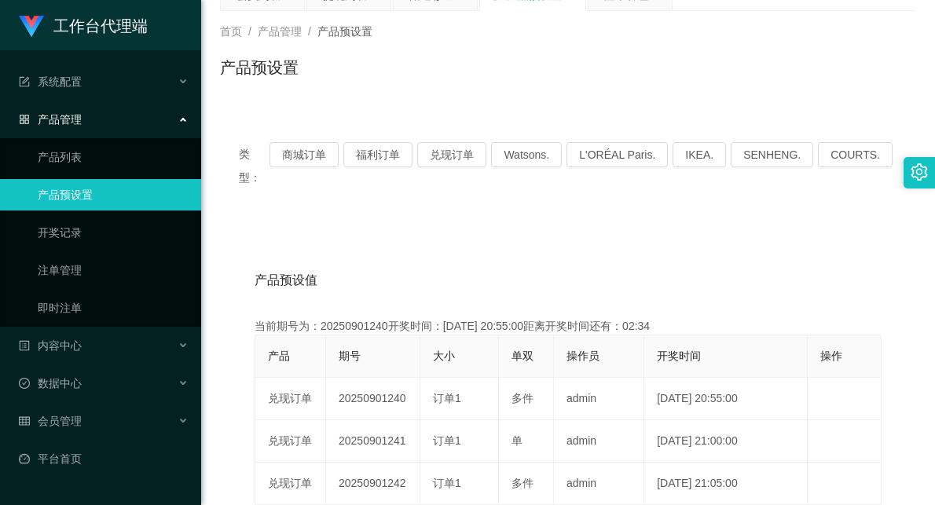
scroll to position [0, 0]
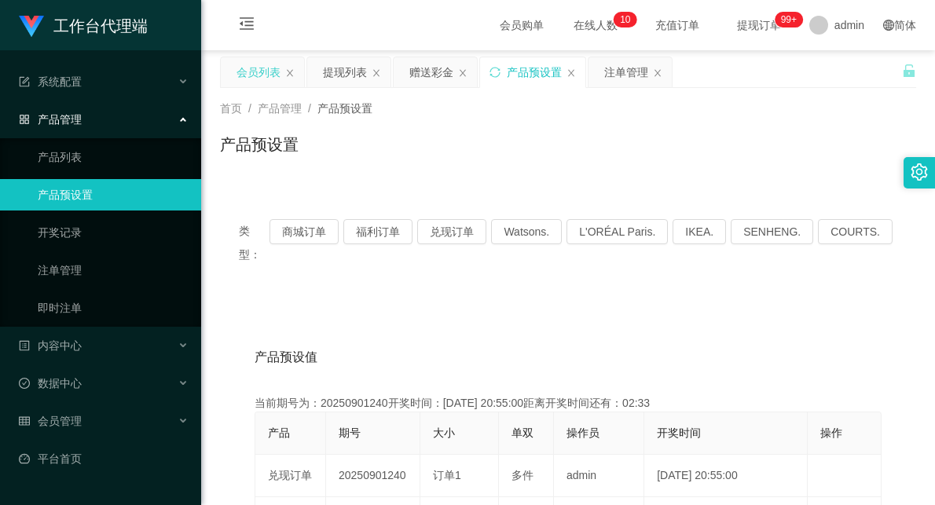
click at [270, 75] on div "会员列表" at bounding box center [259, 72] width 44 height 30
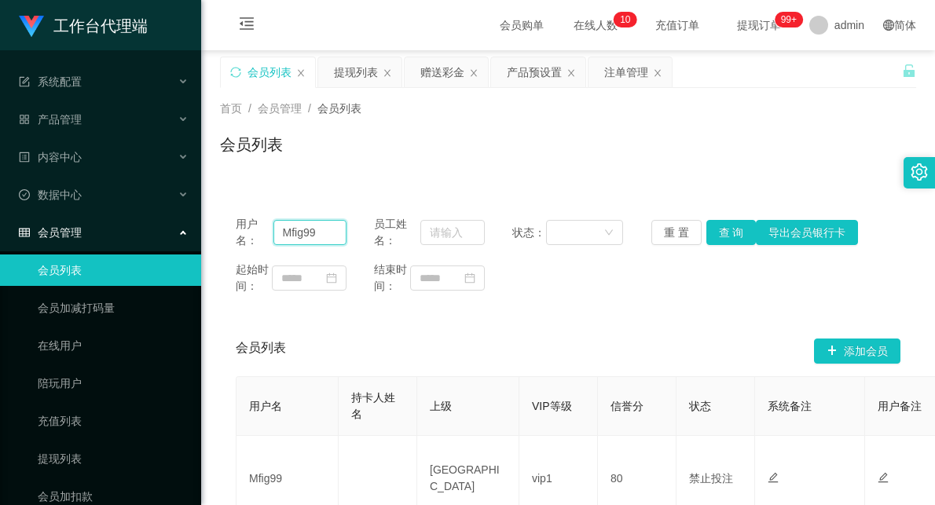
drag, startPoint x: 325, startPoint y: 229, endPoint x: 256, endPoint y: 229, distance: 68.4
click at [256, 229] on div "用户名： Mfig99" at bounding box center [291, 232] width 111 height 33
paste input "shanghi"
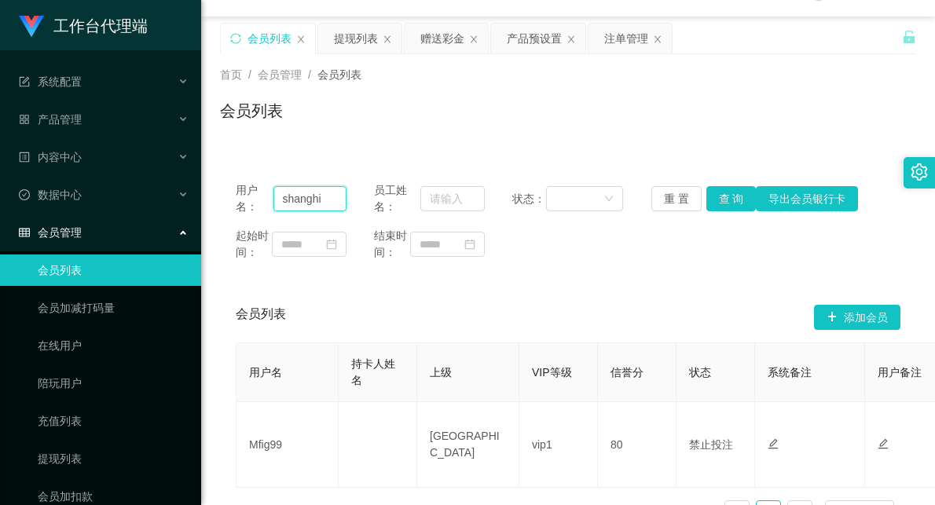
scroll to position [87, 0]
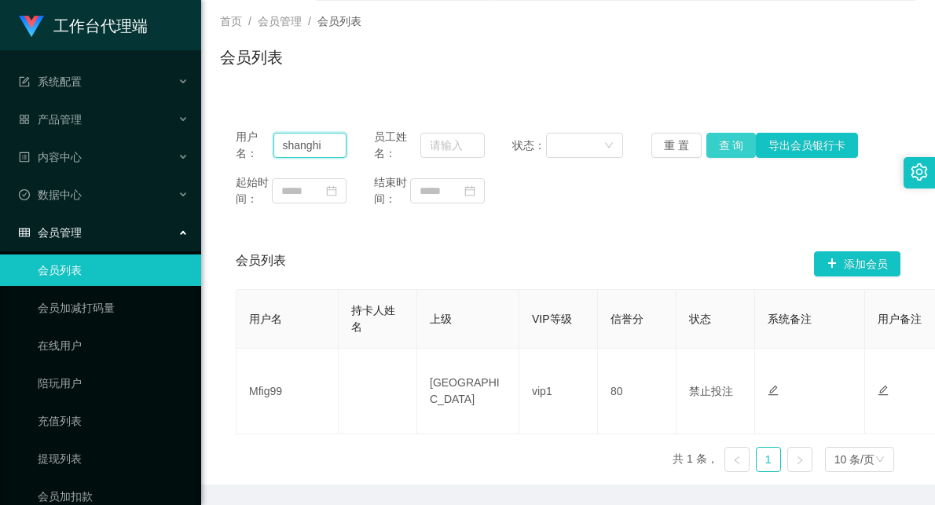
type input "shanghi"
click at [735, 147] on button "查 询" at bounding box center [732, 145] width 50 height 25
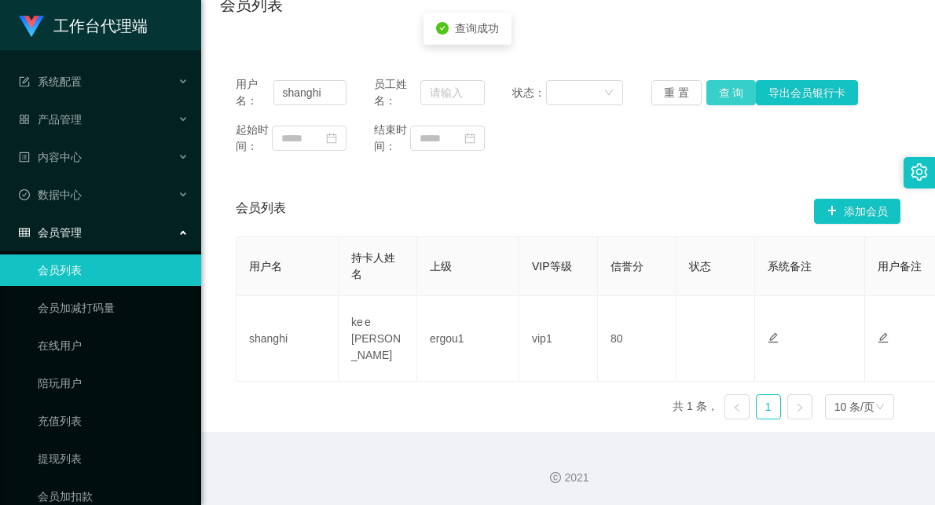
scroll to position [68, 0]
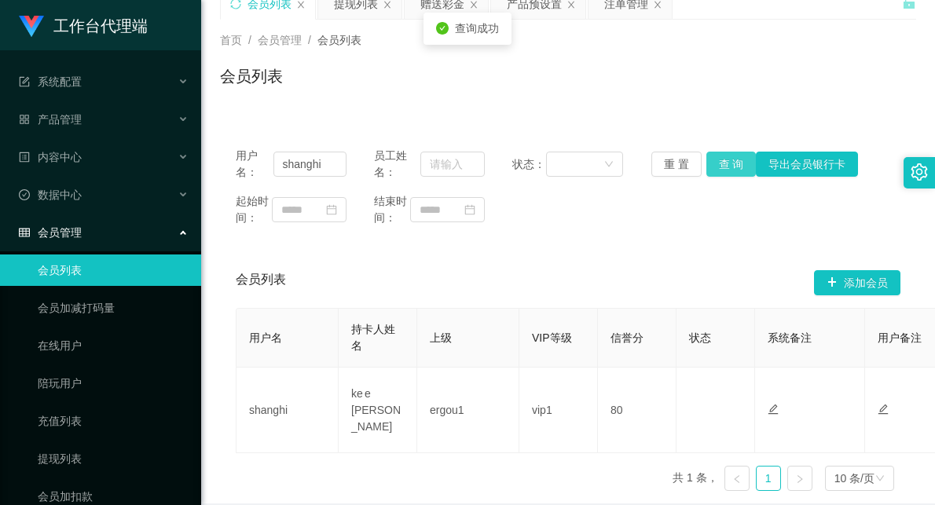
click at [728, 166] on button "查 询" at bounding box center [732, 164] width 50 height 25
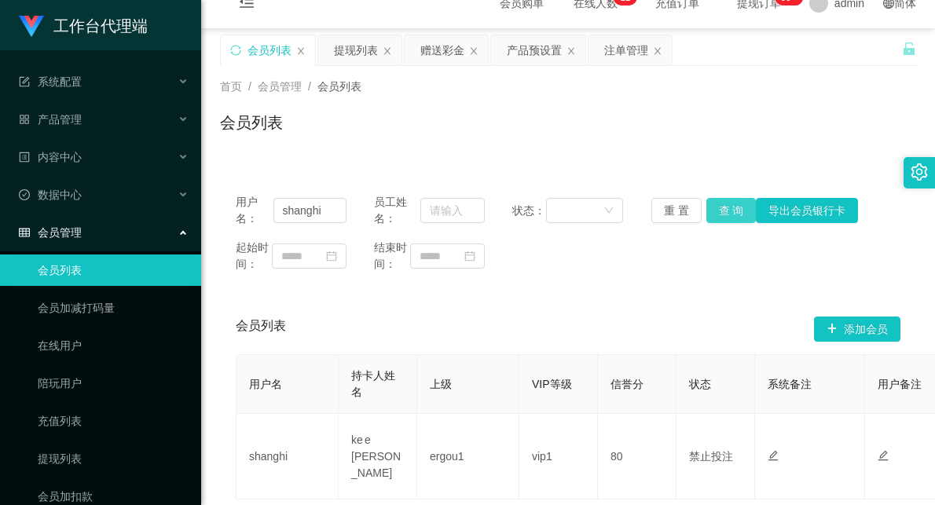
scroll to position [0, 0]
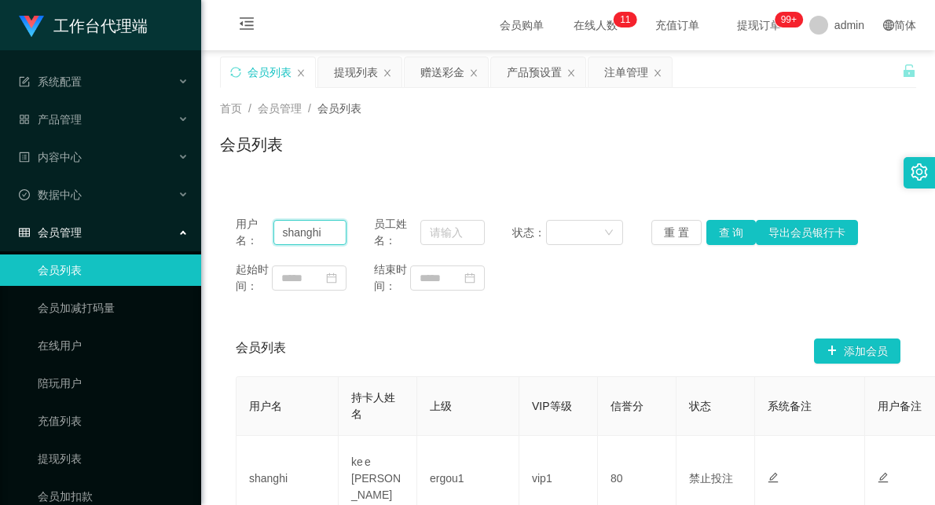
click at [302, 226] on input "shanghi" at bounding box center [309, 232] width 73 height 25
drag, startPoint x: 302, startPoint y: 226, endPoint x: 310, endPoint y: 223, distance: 8.5
click at [302, 226] on input "shanghi" at bounding box center [309, 232] width 73 height 25
click at [629, 72] on div "注单管理" at bounding box center [626, 72] width 44 height 30
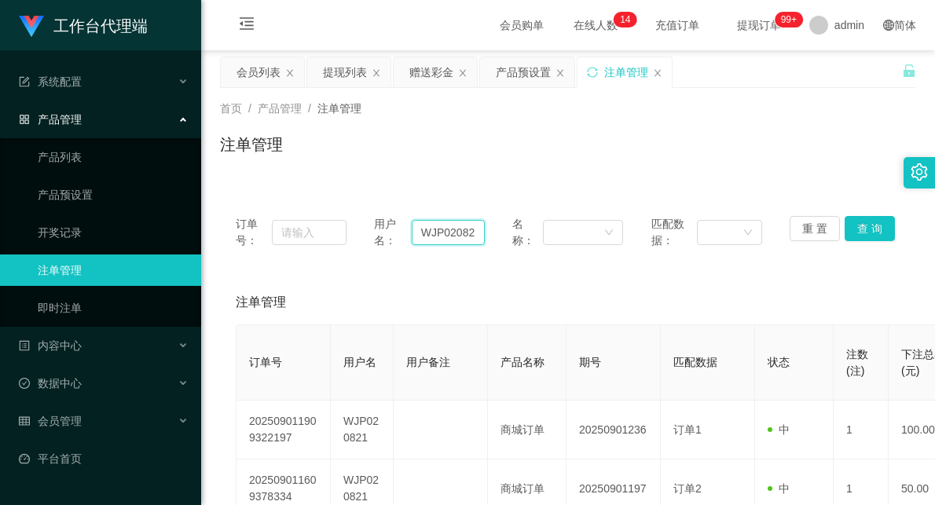
click at [441, 232] on input "WJP020821" at bounding box center [448, 232] width 73 height 25
paste input "shanghi"
type input "shanghi"
click at [854, 224] on button "查 询" at bounding box center [870, 228] width 50 height 25
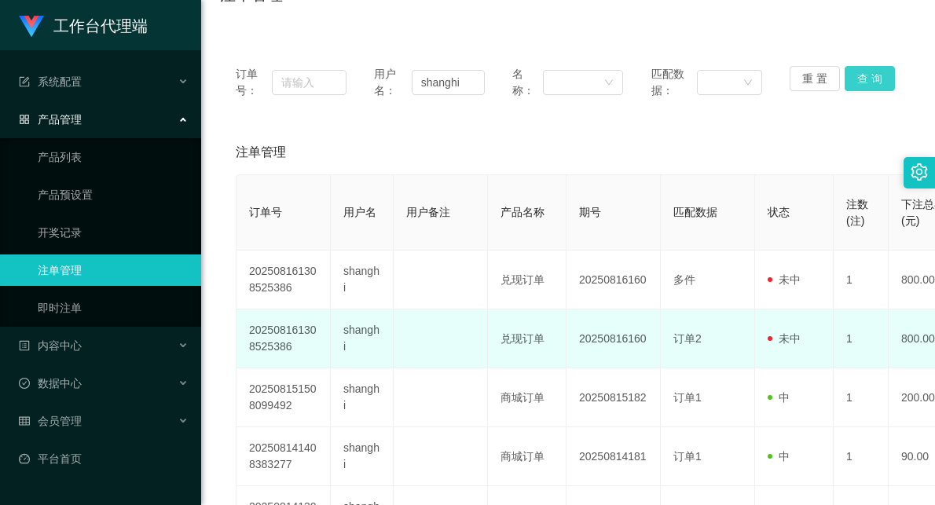
scroll to position [174, 0]
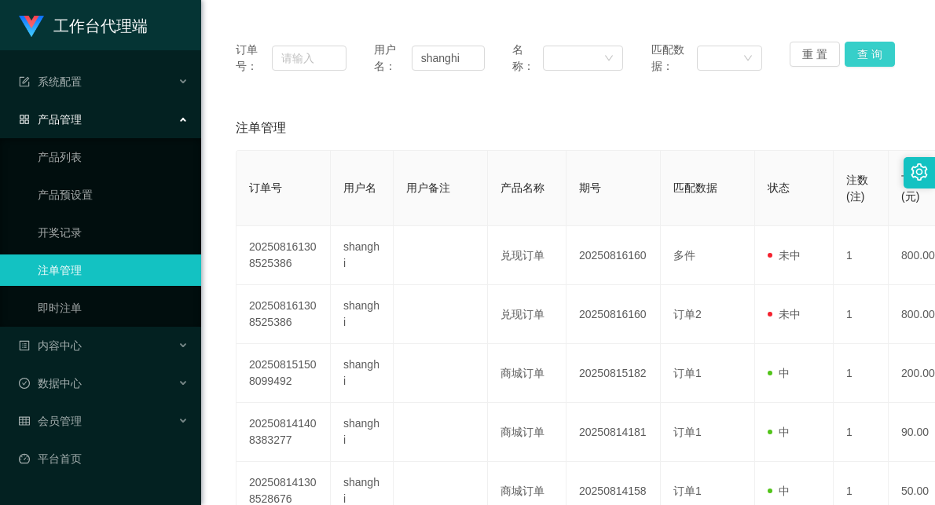
click at [863, 48] on button "查 询" at bounding box center [870, 54] width 50 height 25
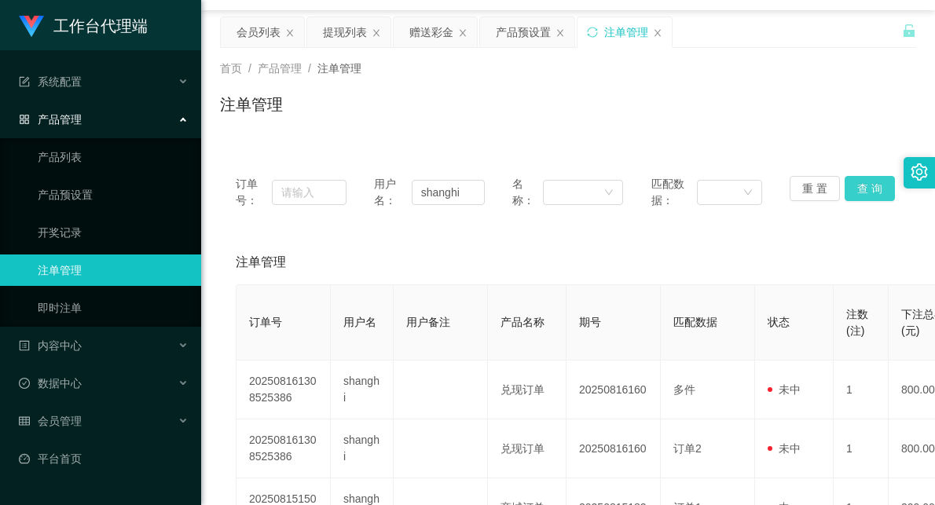
scroll to position [0, 0]
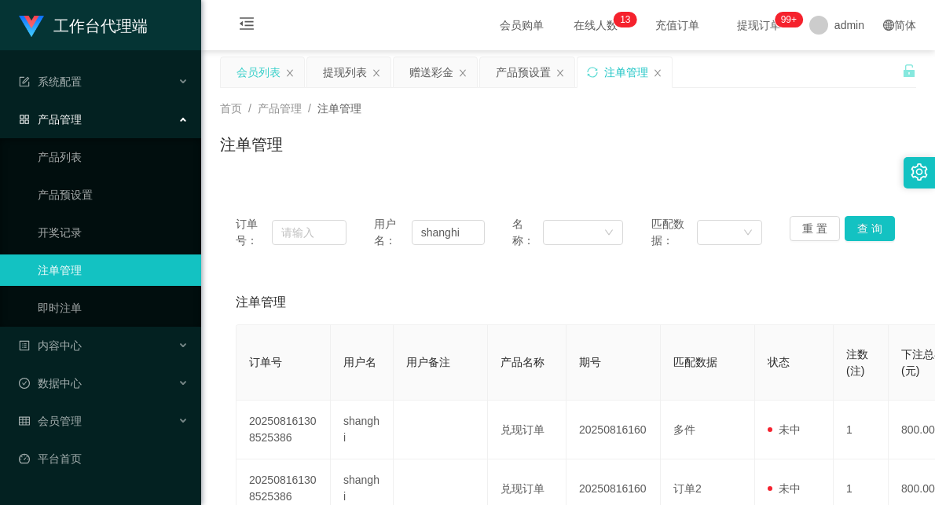
click at [261, 64] on div "会员列表" at bounding box center [259, 72] width 44 height 30
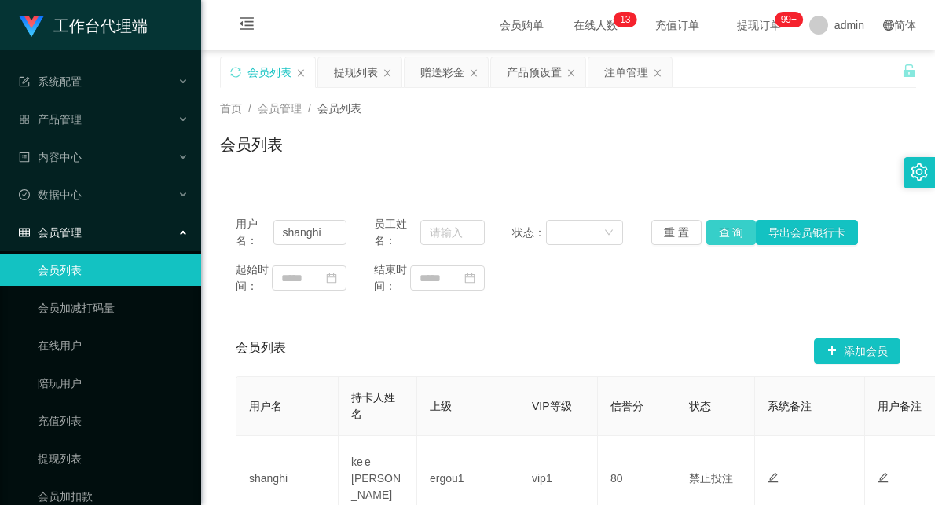
click at [715, 236] on button "查 询" at bounding box center [732, 232] width 50 height 25
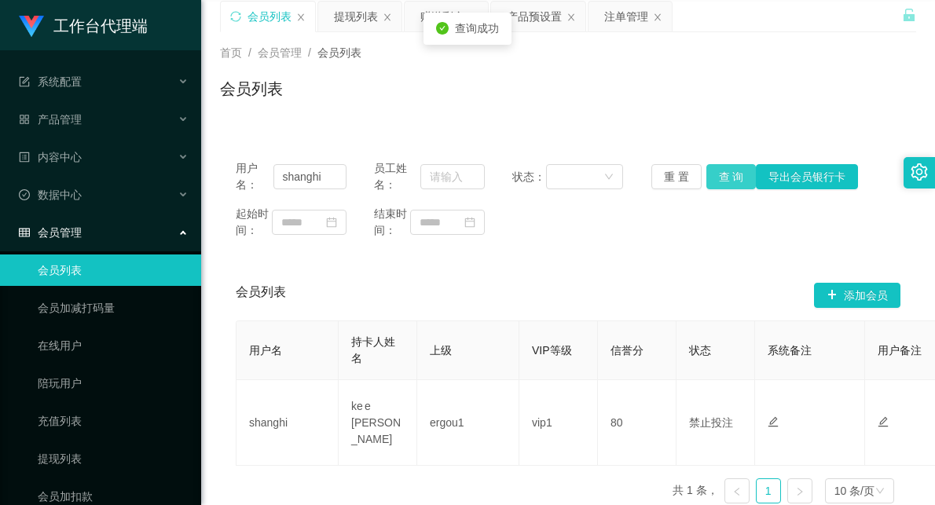
scroll to position [87, 0]
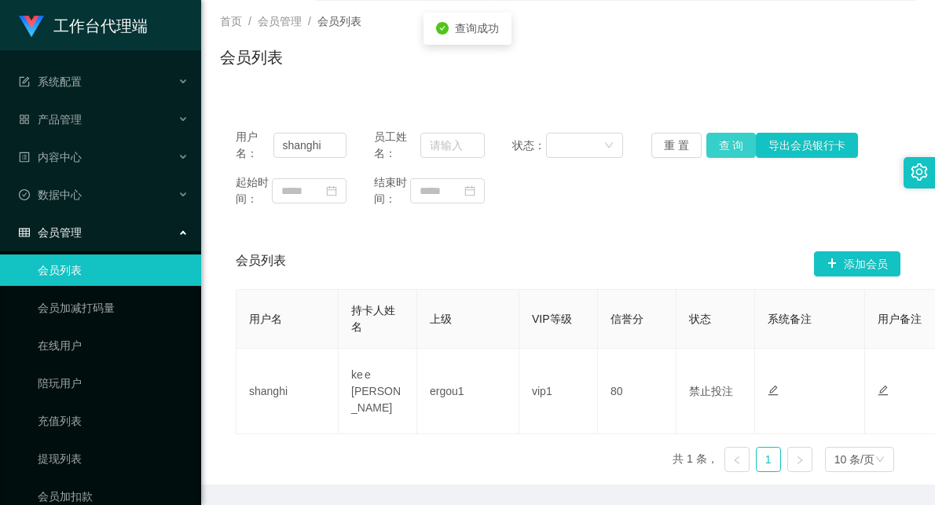
click at [724, 144] on button "查 询" at bounding box center [732, 145] width 50 height 25
click at [718, 143] on button "查 询" at bounding box center [732, 145] width 50 height 25
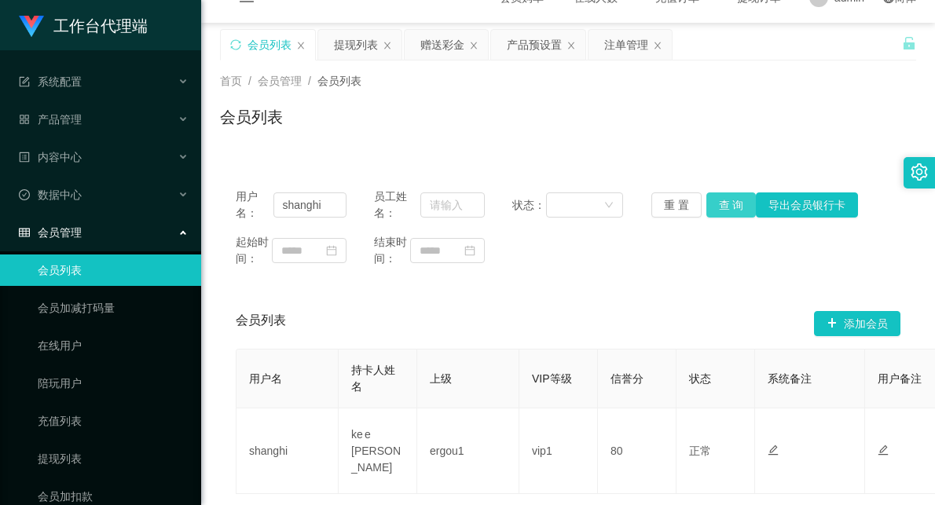
scroll to position [0, 0]
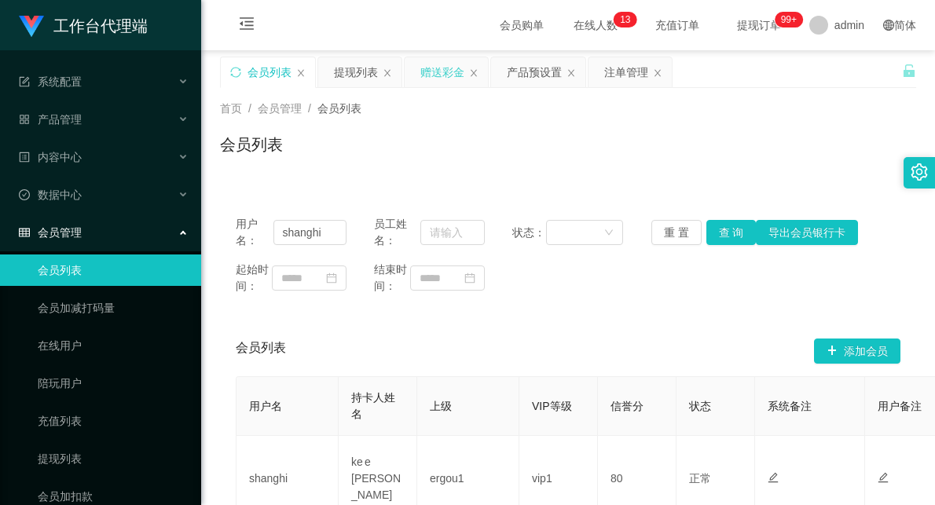
click at [457, 75] on div "赠送彩金" at bounding box center [442, 72] width 44 height 30
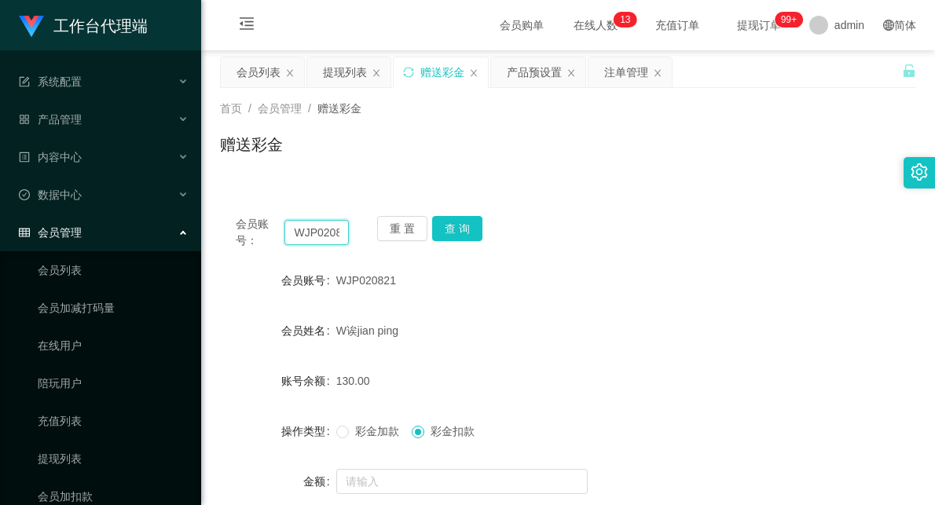
click at [304, 237] on input "WJP020821" at bounding box center [317, 232] width 64 height 25
click at [304, 238] on input "WJP020821" at bounding box center [317, 232] width 64 height 25
paste input "shanghi"
type input "shanghi"
click at [617, 76] on div "注单管理" at bounding box center [626, 72] width 44 height 30
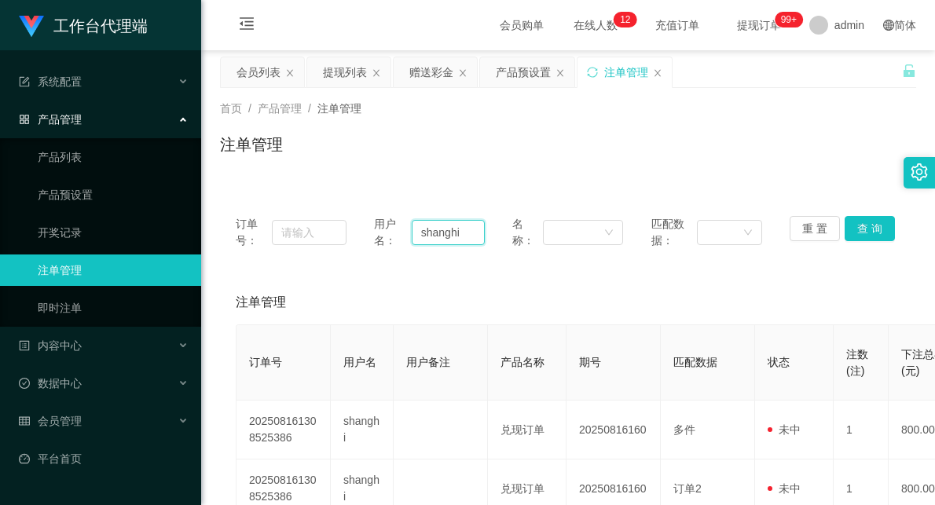
click at [442, 237] on input "shanghi" at bounding box center [448, 232] width 73 height 25
click at [860, 221] on button "查 询" at bounding box center [870, 228] width 50 height 25
drag, startPoint x: 497, startPoint y: 140, endPoint x: 512, endPoint y: 140, distance: 14.9
click at [497, 140] on div "注单管理" at bounding box center [568, 151] width 696 height 36
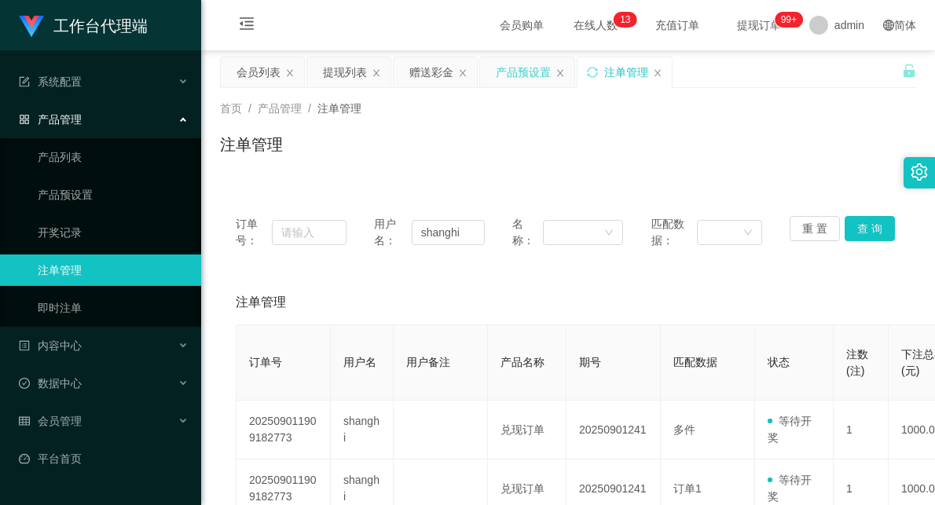
click at [517, 65] on div "产品预设置" at bounding box center [523, 72] width 55 height 30
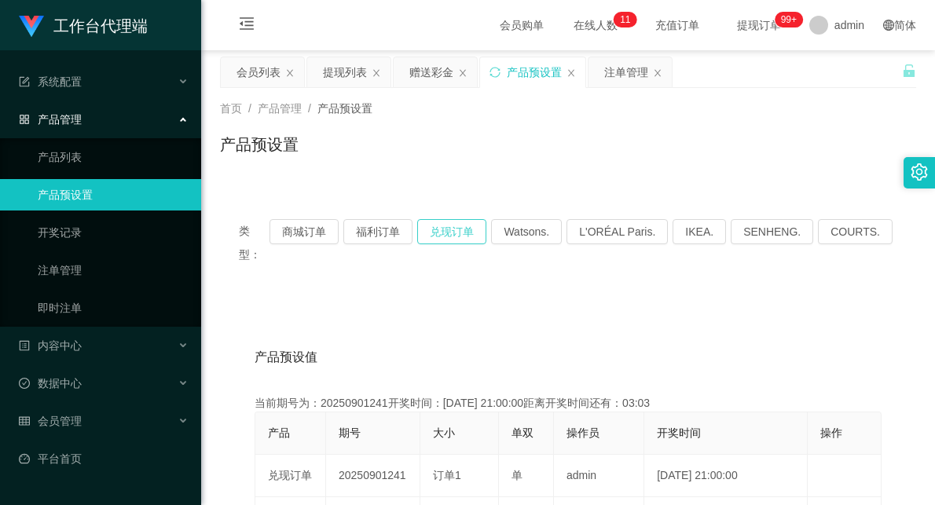
click at [472, 233] on button "兑现订单" at bounding box center [451, 231] width 69 height 25
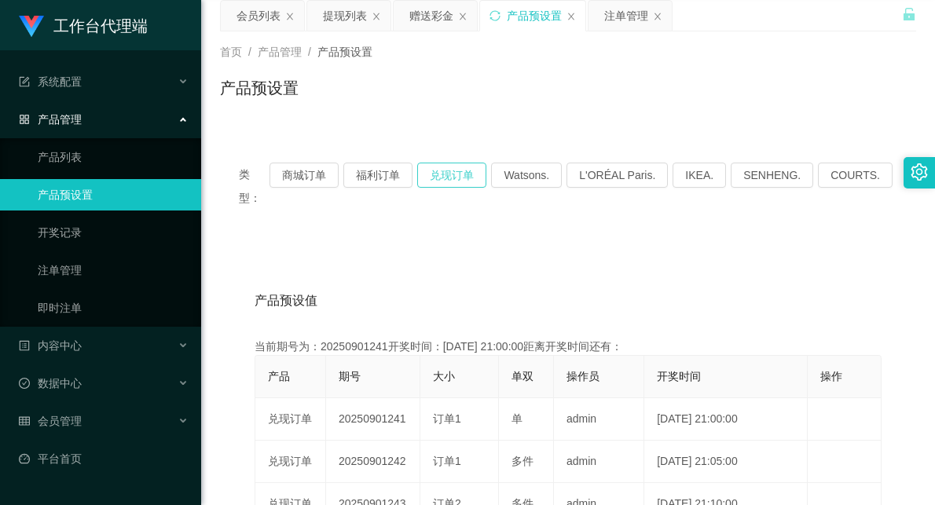
scroll to position [87, 0]
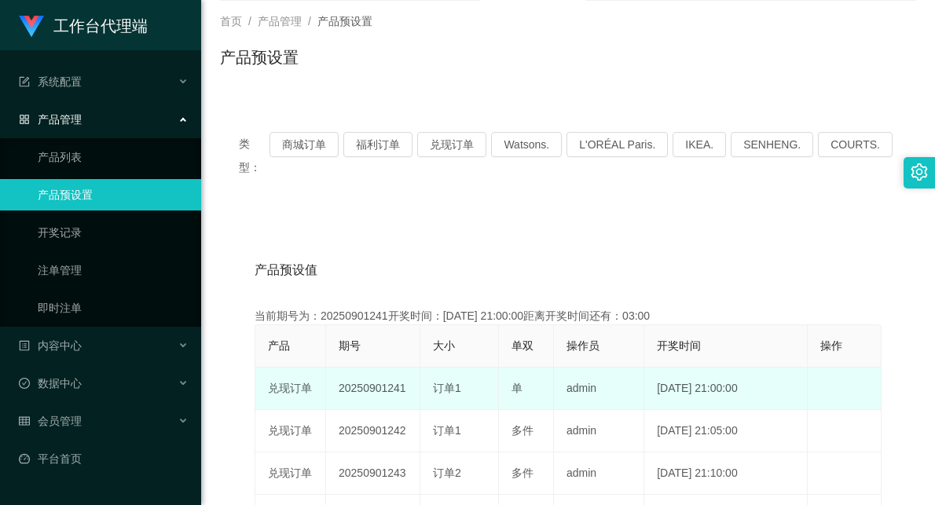
drag, startPoint x: 428, startPoint y: 363, endPoint x: 545, endPoint y: 362, distance: 117.1
click at [545, 368] on tr "兑现订单 20250901241 订单1 单 admin [DATE] 21:00:00 编 辑 限制投注" at bounding box center [568, 389] width 626 height 42
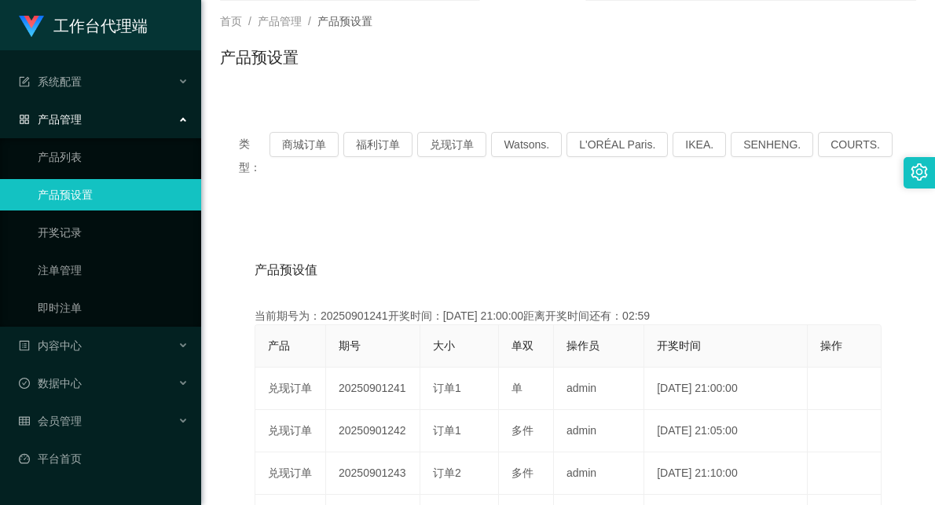
click at [611, 248] on div "产品预设值 添加期号" at bounding box center [568, 270] width 627 height 44
drag, startPoint x: 377, startPoint y: 367, endPoint x: 566, endPoint y: 343, distance: 190.1
click at [530, 368] on tr "兑现订单 20250901241 订单1 单 admin [DATE] 21:00:00 编 辑 限制投注" at bounding box center [568, 389] width 626 height 42
click at [735, 152] on button "SENHENG." at bounding box center [772, 144] width 83 height 25
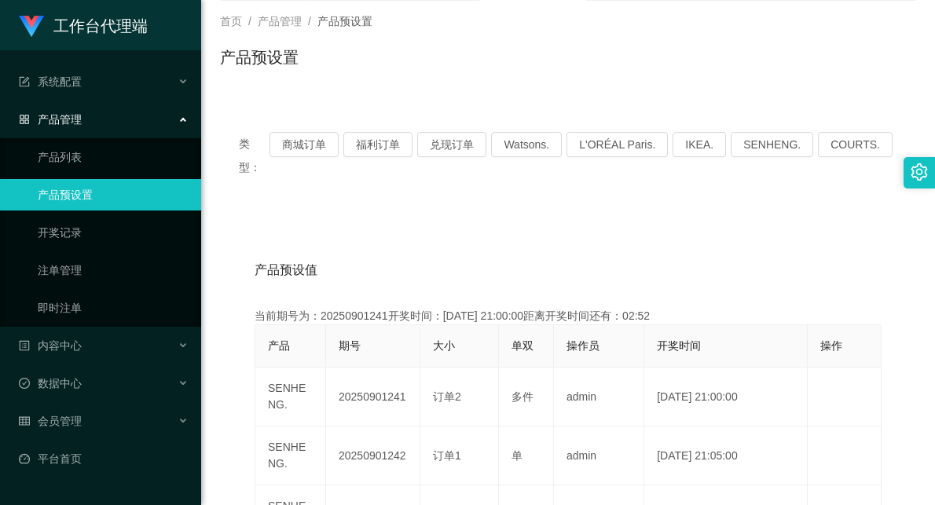
drag, startPoint x: 521, startPoint y: 233, endPoint x: 515, endPoint y: 247, distance: 14.8
click at [517, 248] on div "产品预设值 添加期号" at bounding box center [568, 270] width 627 height 44
click at [336, 138] on button "商城订单" at bounding box center [304, 144] width 69 height 25
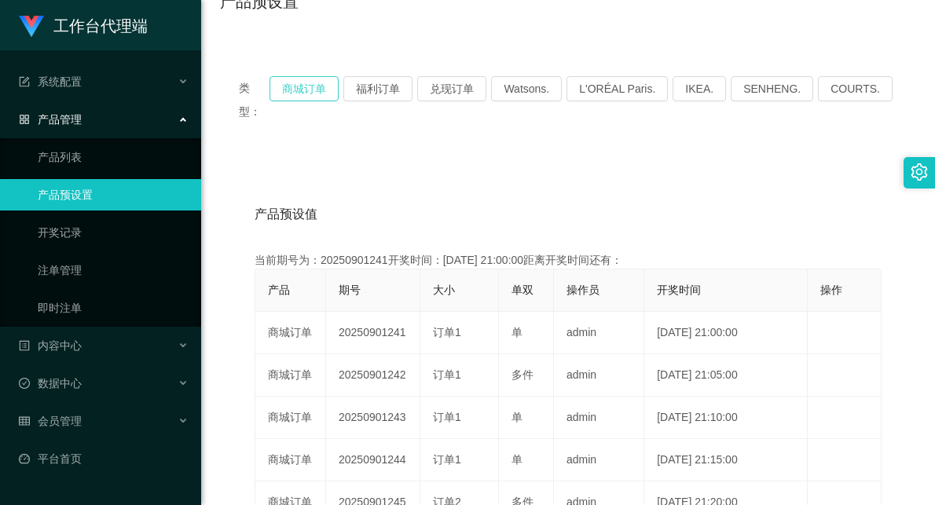
scroll to position [174, 0]
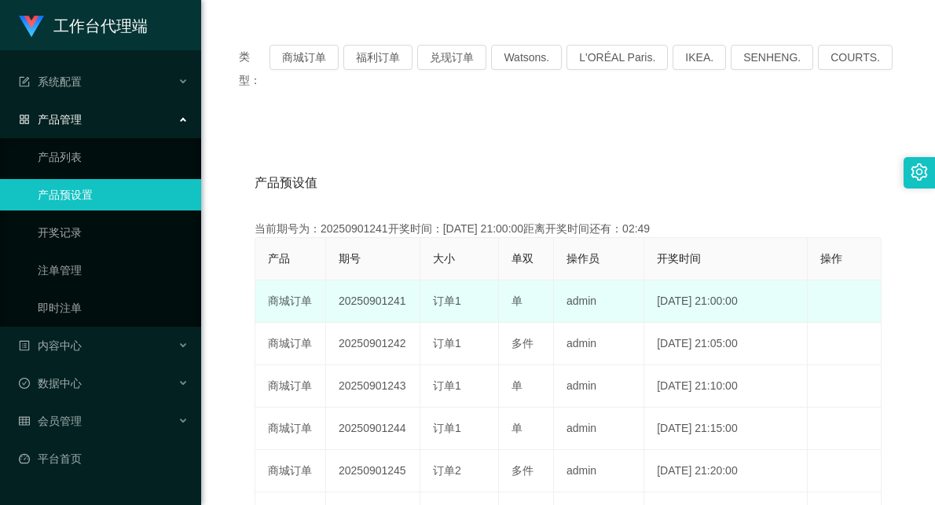
drag, startPoint x: 430, startPoint y: 283, endPoint x: 532, endPoint y: 281, distance: 102.2
click at [532, 281] on tr "商城订单 20250901241 订单1 单 admin [DATE] 21:00:00 编 辑 限制投注" at bounding box center [568, 302] width 626 height 42
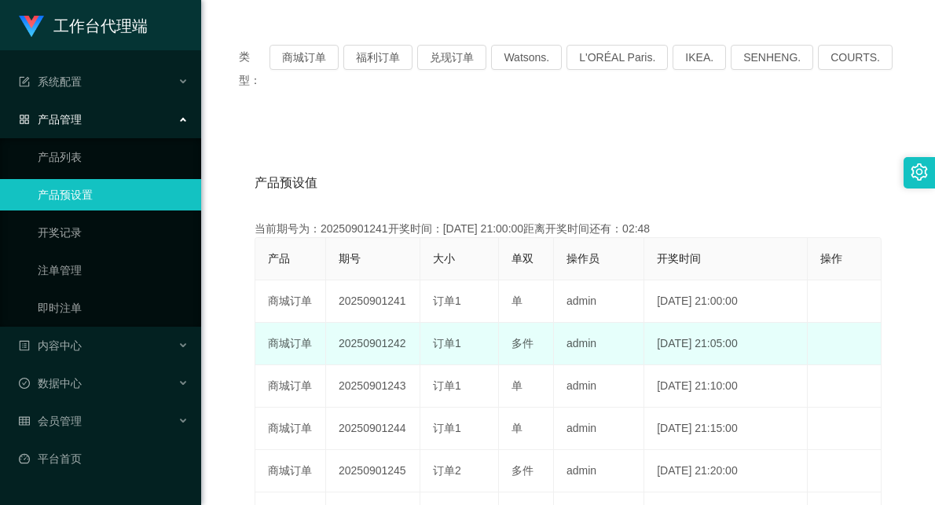
click at [505, 336] on td "多件" at bounding box center [526, 344] width 55 height 42
drag, startPoint x: 423, startPoint y: 318, endPoint x: 538, endPoint y: 315, distance: 115.6
click at [538, 323] on tr "商城订单 20250901242 订单1 多件 admin [DATE] 21:05:00 编 辑 限制投注" at bounding box center [568, 344] width 626 height 42
click at [454, 337] on span "订单1" at bounding box center [447, 343] width 28 height 13
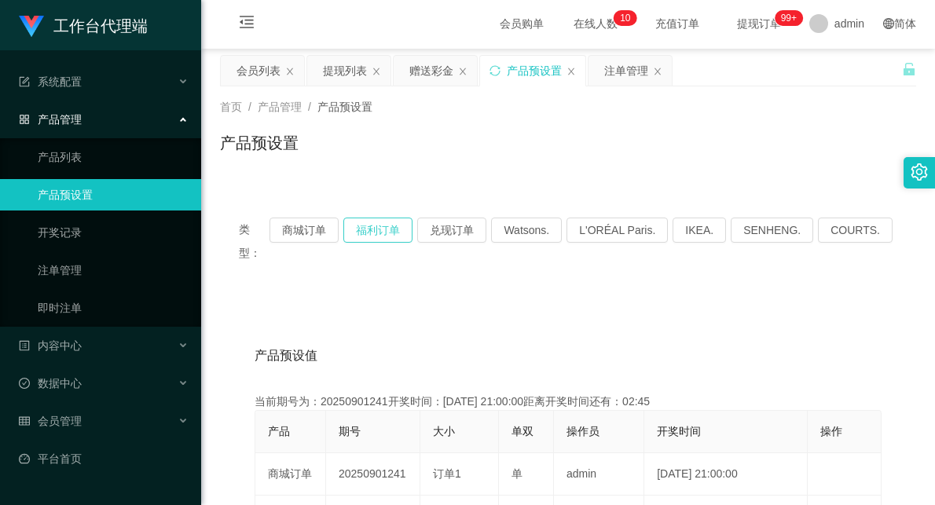
scroll to position [0, 0]
click at [335, 233] on button "商城订单" at bounding box center [304, 231] width 69 height 25
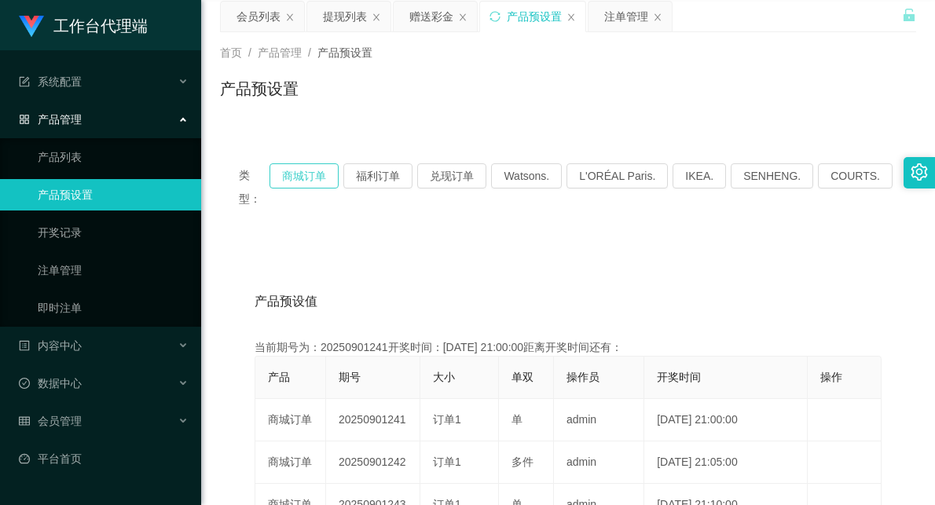
scroll to position [87, 0]
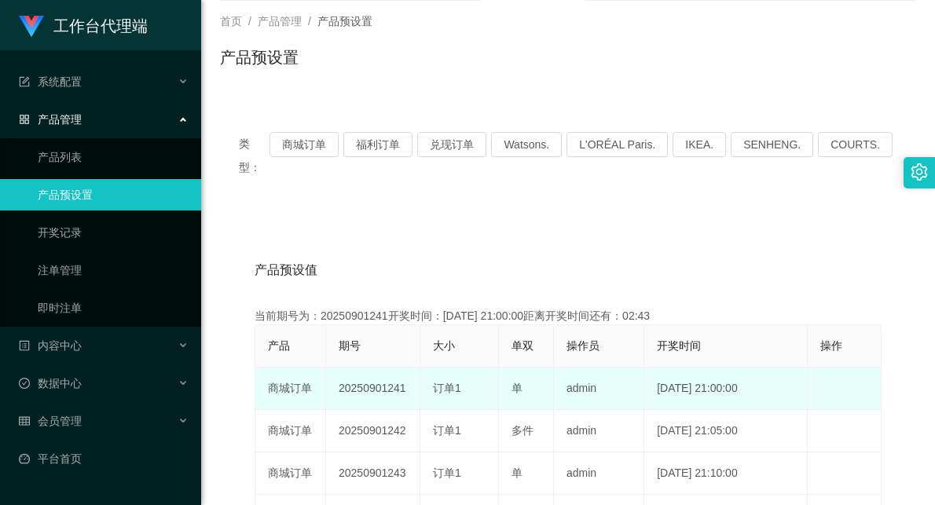
drag, startPoint x: 434, startPoint y: 362, endPoint x: 538, endPoint y: 360, distance: 103.8
click at [538, 368] on tr "商城订单 20250901241 订单1 单 admin [DATE] 21:00:00 编 辑 限制投注" at bounding box center [568, 389] width 626 height 42
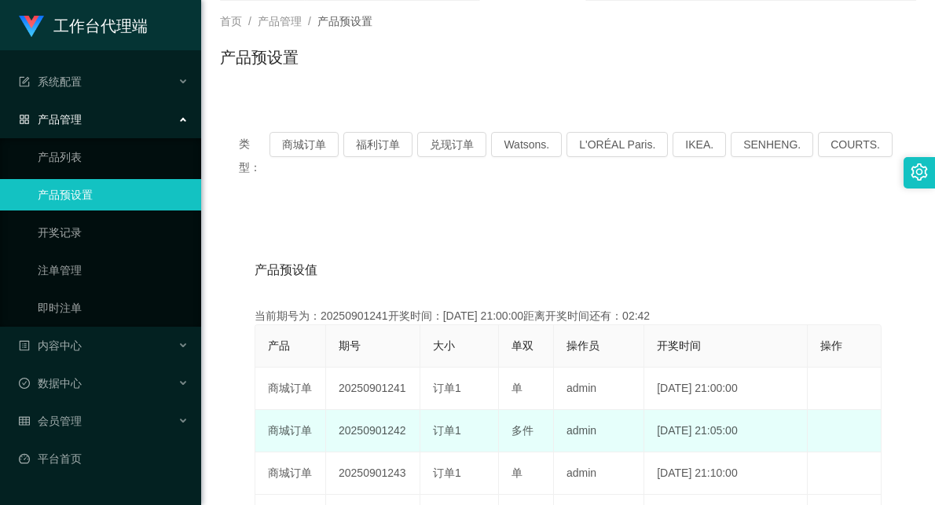
click at [481, 410] on td "订单1" at bounding box center [459, 431] width 79 height 42
drag, startPoint x: 438, startPoint y: 407, endPoint x: 537, endPoint y: 411, distance: 99.1
click at [537, 411] on tr "商城订单 20250901242 订单1 多件 admin [DATE] 21:05:00 编 辑 限制投注" at bounding box center [568, 431] width 626 height 42
click at [517, 423] on div "多件" at bounding box center [526, 431] width 29 height 17
drag, startPoint x: 432, startPoint y: 410, endPoint x: 530, endPoint y: 405, distance: 97.6
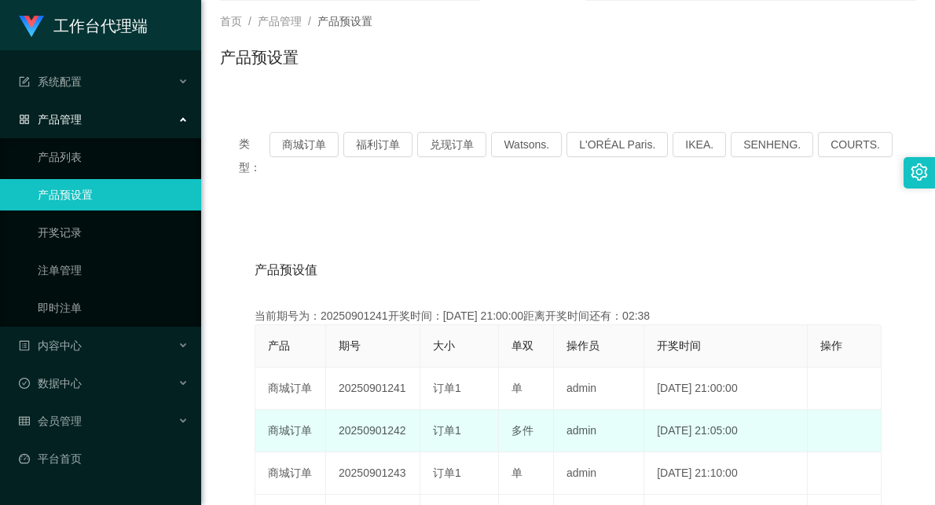
click at [530, 410] on tr "商城订单 20250901242 订单1 多件 admin [DATE] 21:05:00 编 辑 限制投注" at bounding box center [568, 431] width 626 height 42
click at [516, 424] on span "多件" at bounding box center [523, 430] width 22 height 13
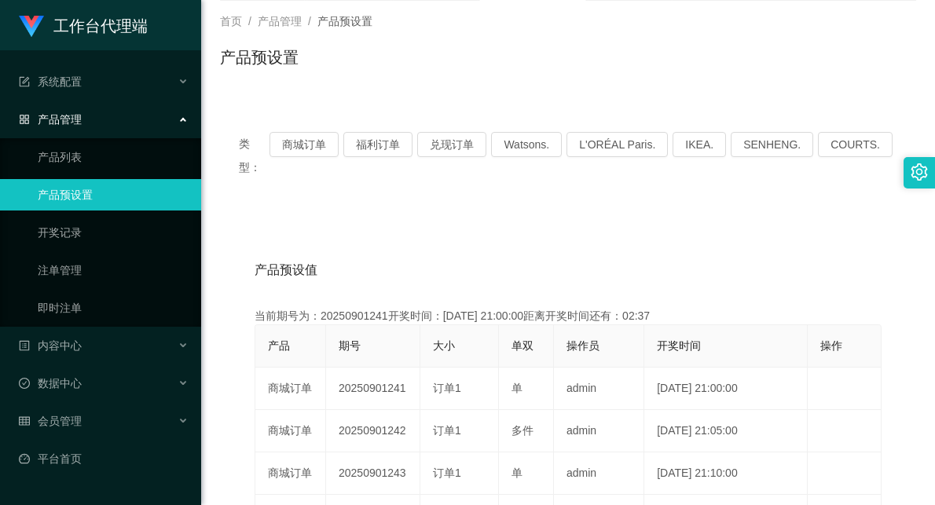
click at [577, 248] on div "产品预设值 添加期号" at bounding box center [568, 270] width 627 height 44
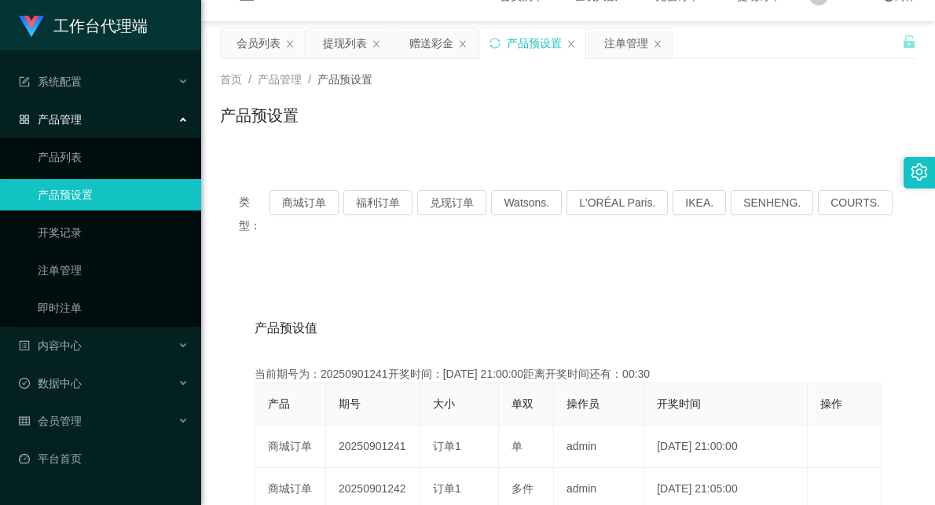
scroll to position [0, 0]
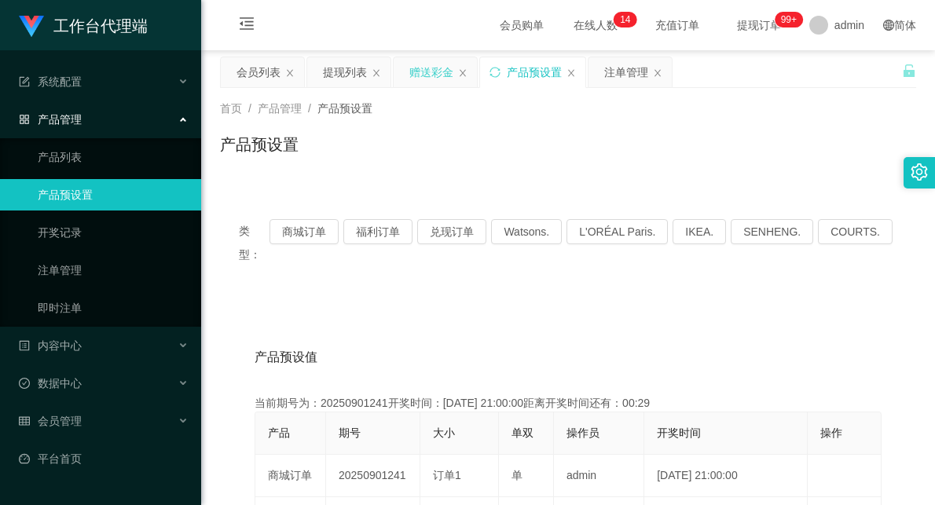
click at [420, 64] on div "赠送彩金" at bounding box center [431, 72] width 44 height 30
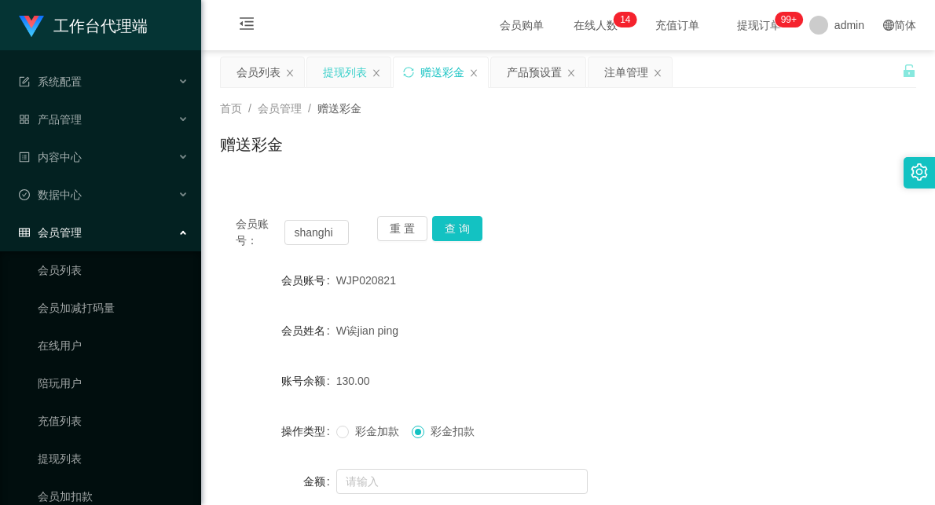
click at [342, 75] on div "提现列表" at bounding box center [345, 72] width 44 height 30
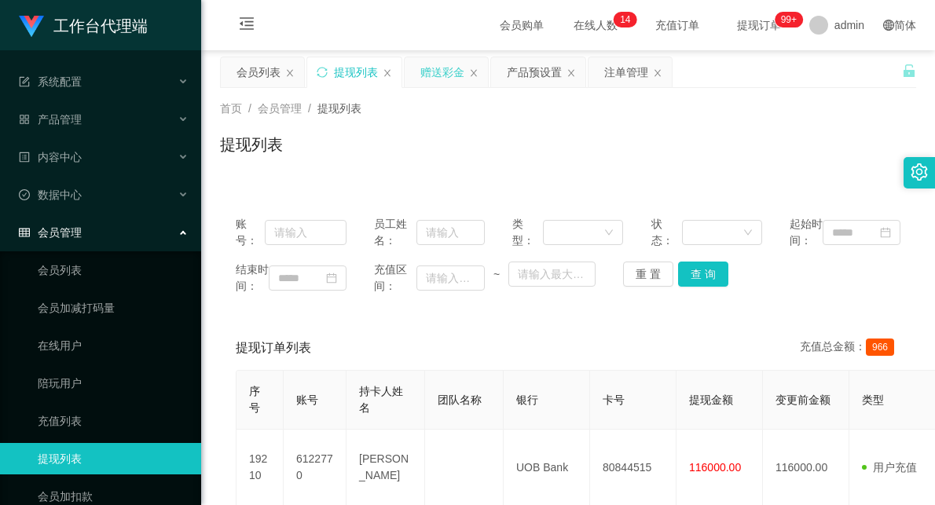
click at [435, 72] on div "赠送彩金" at bounding box center [442, 72] width 44 height 30
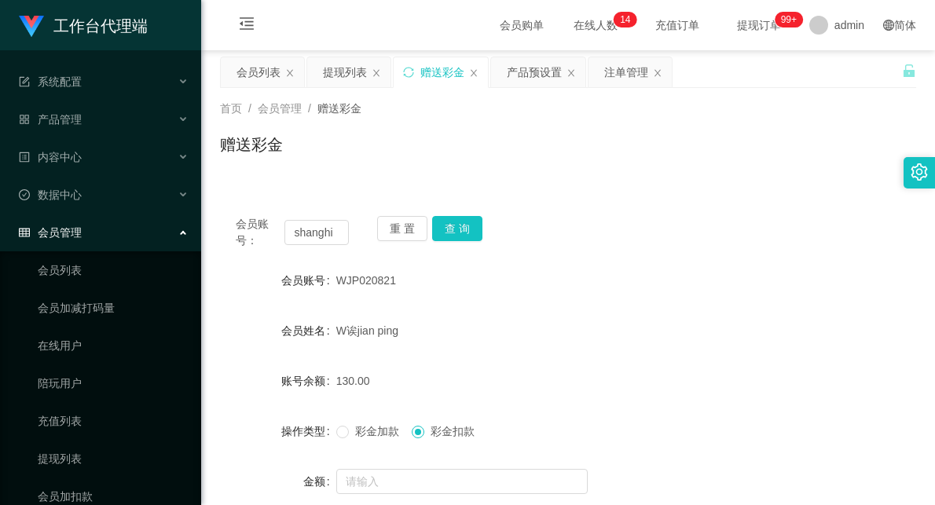
click at [352, 276] on span "WJP020821" at bounding box center [366, 280] width 60 height 13
copy span "WJP020821"
click at [563, 284] on div "WJP020821" at bounding box center [539, 280] width 406 height 31
click at [453, 226] on button "查 询" at bounding box center [457, 228] width 50 height 25
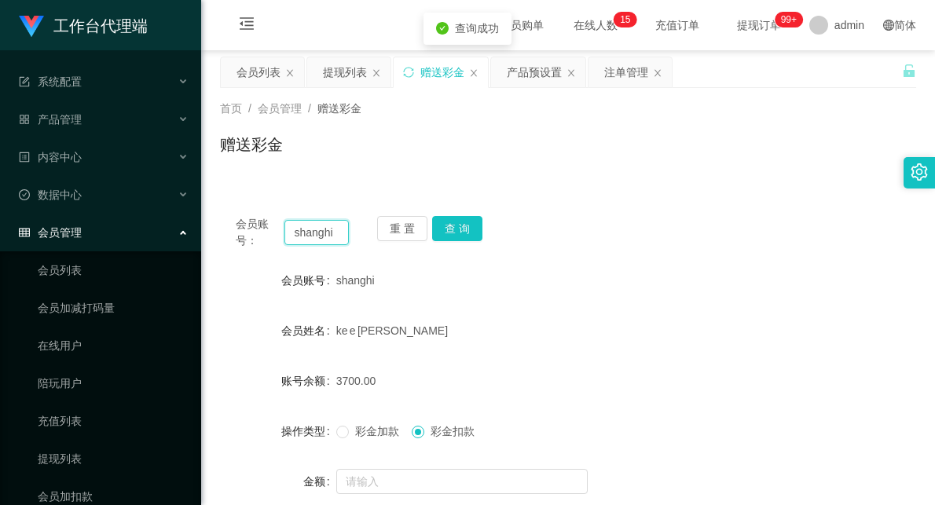
click at [303, 229] on input "shanghi" at bounding box center [317, 232] width 64 height 25
paste input "WJP020821"
type input "WJP020821"
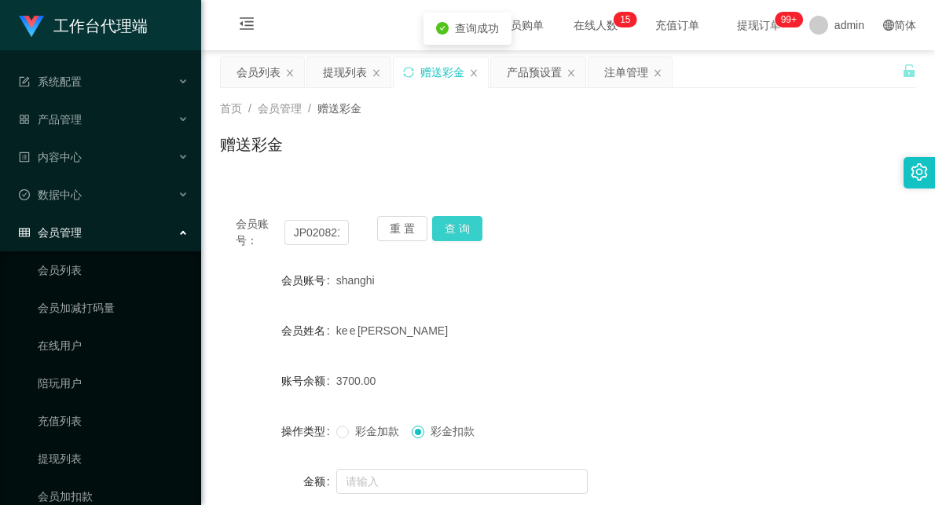
click at [453, 231] on button "查 询" at bounding box center [457, 228] width 50 height 25
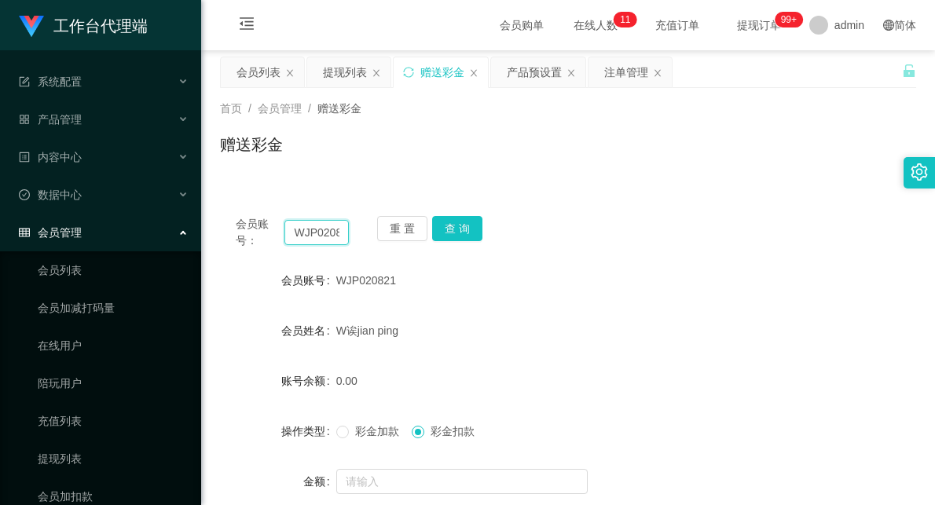
click at [328, 231] on input "WJP020821" at bounding box center [317, 232] width 64 height 25
click at [457, 222] on button "查 询" at bounding box center [457, 228] width 50 height 25
click at [637, 215] on div "会员账号： WJP020821 重 置 查 询 会员账号 WJP020821 会员姓名 W诶jian ping 账号余额 0.00 操作类型 彩金加款 彩金扣…" at bounding box center [568, 391] width 696 height 382
click at [625, 74] on div "注单管理" at bounding box center [626, 72] width 44 height 30
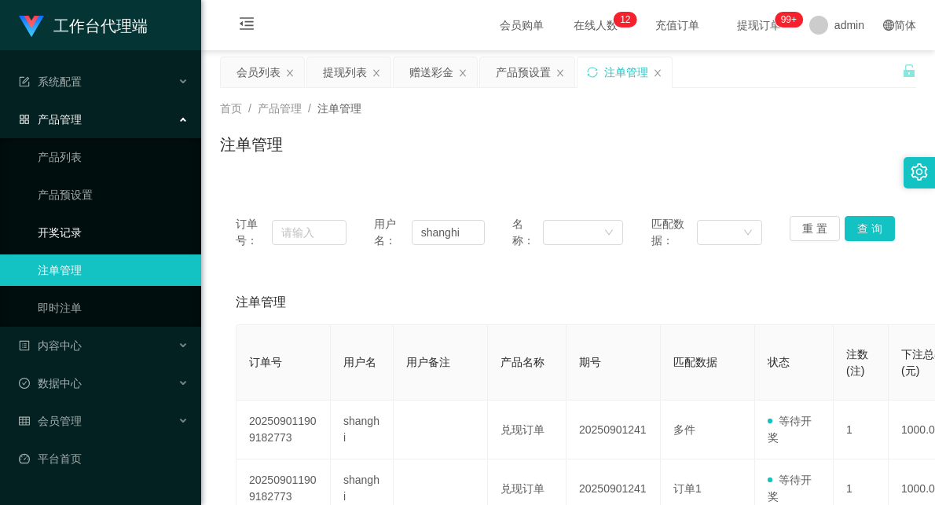
click at [61, 229] on link "开奖记录" at bounding box center [113, 232] width 151 height 31
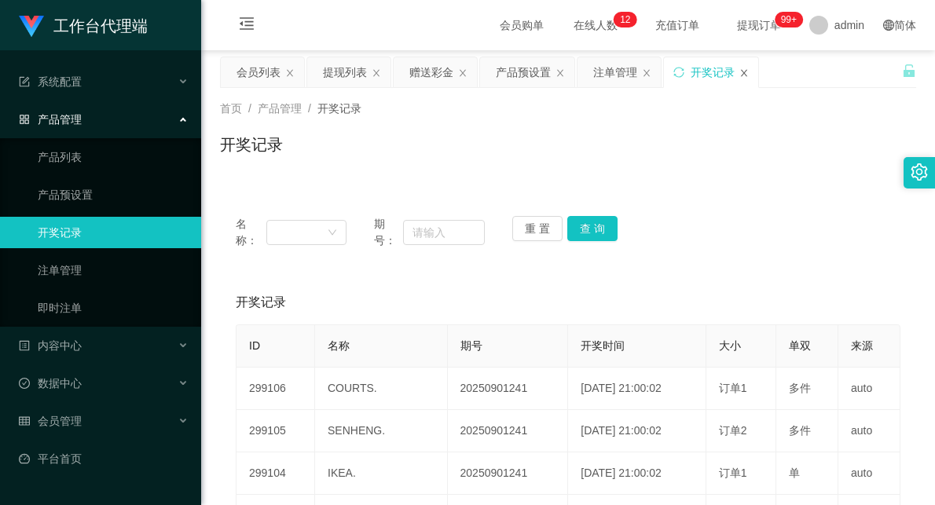
click at [744, 76] on icon "图标: close" at bounding box center [744, 72] width 9 height 9
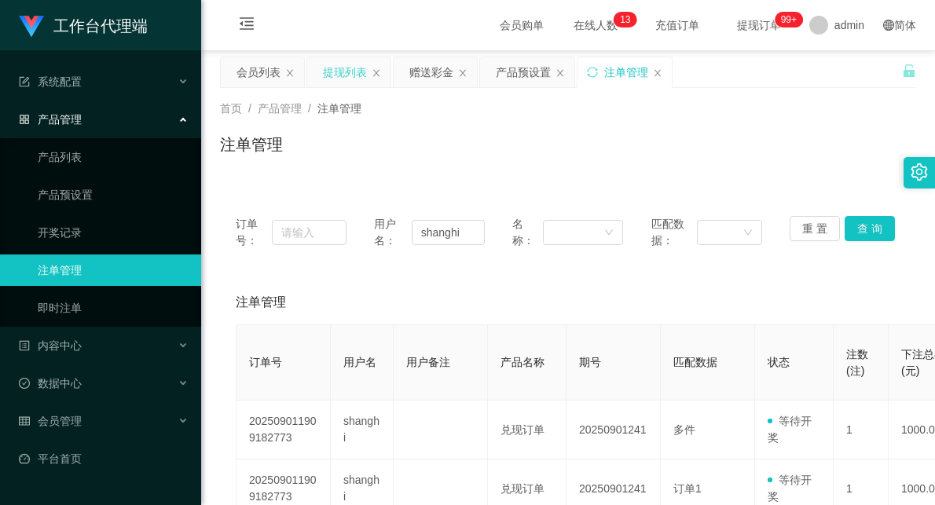
click at [348, 76] on div "提现列表" at bounding box center [345, 72] width 44 height 30
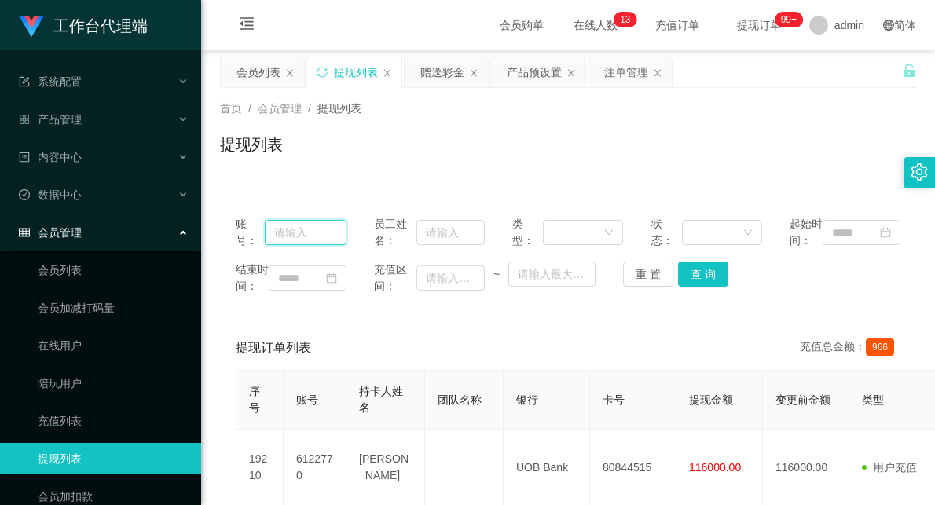
click at [285, 244] on input "text" at bounding box center [306, 232] width 82 height 25
paste input "WJP020821"
type input "WJP020821"
click at [696, 287] on button "查 询" at bounding box center [703, 274] width 50 height 25
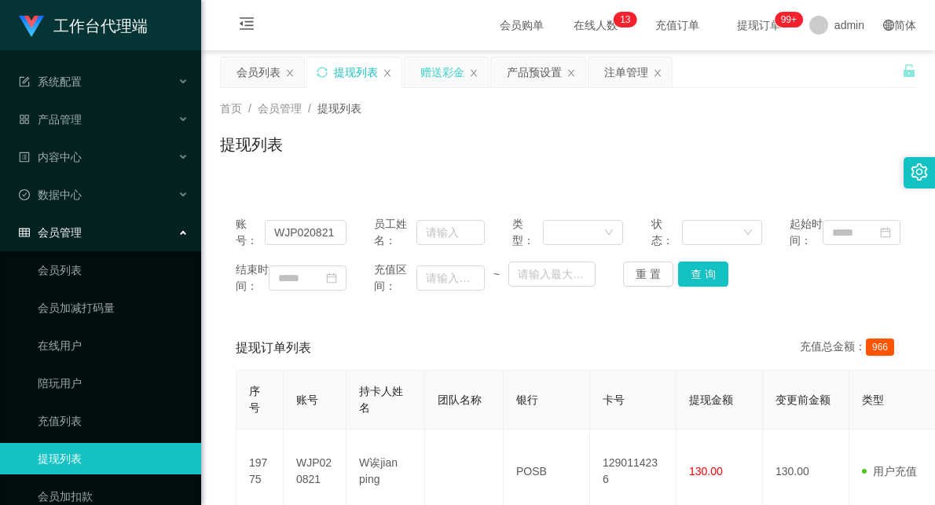
click at [432, 83] on div "赠送彩金" at bounding box center [442, 72] width 44 height 30
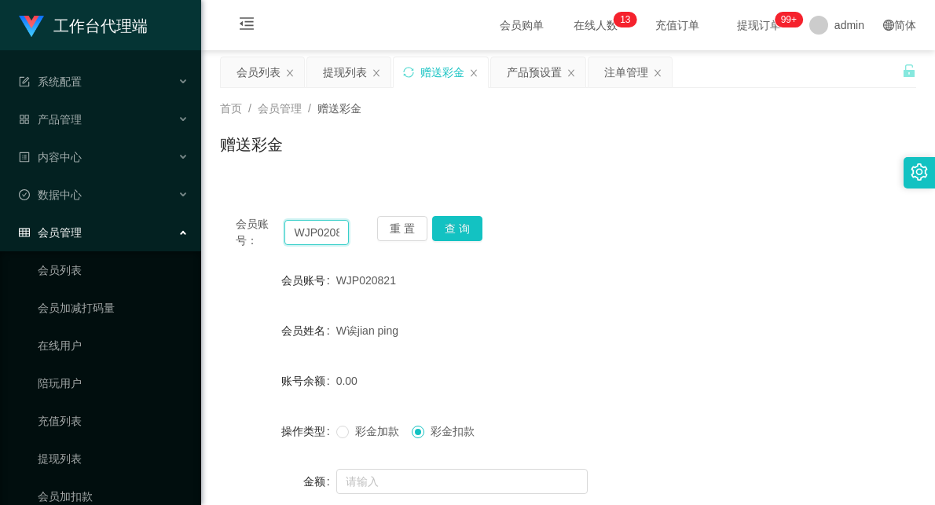
click at [307, 234] on input "WJP020821" at bounding box center [317, 232] width 64 height 25
paste input "shanghi"
type input "shanghi"
click at [456, 225] on button "查 询" at bounding box center [457, 228] width 50 height 25
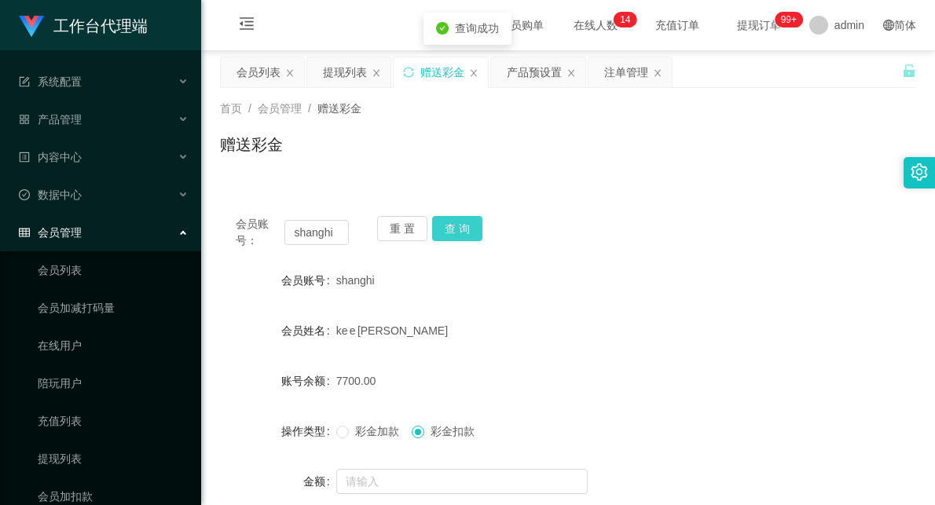
click at [457, 225] on button "查 询" at bounding box center [457, 228] width 50 height 25
click at [461, 222] on button "查 询" at bounding box center [457, 228] width 50 height 25
click at [461, 228] on button "查 询" at bounding box center [457, 228] width 50 height 25
click at [461, 228] on button "查 询" at bounding box center [466, 228] width 68 height 25
click at [461, 228] on button "查 询" at bounding box center [457, 228] width 50 height 25
